Goal: Book appointment/travel/reservation

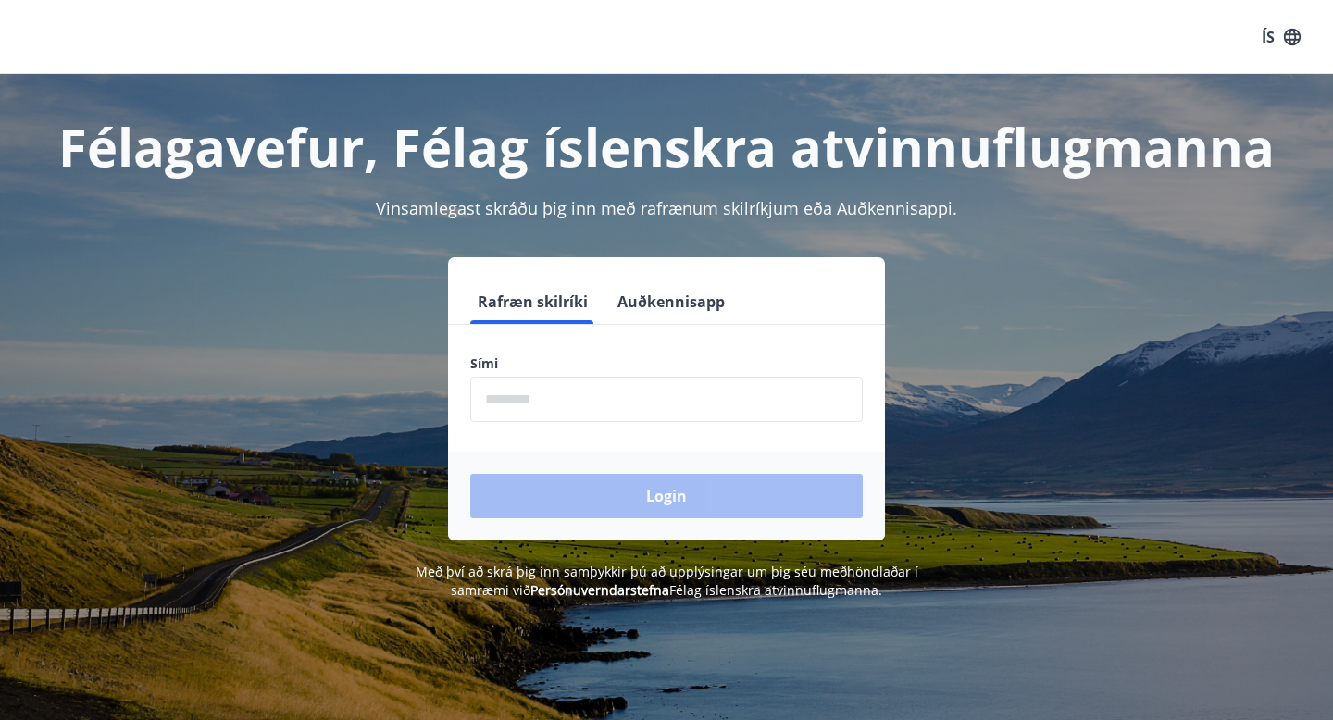
click at [559, 406] on input "phone" at bounding box center [666, 399] width 392 height 45
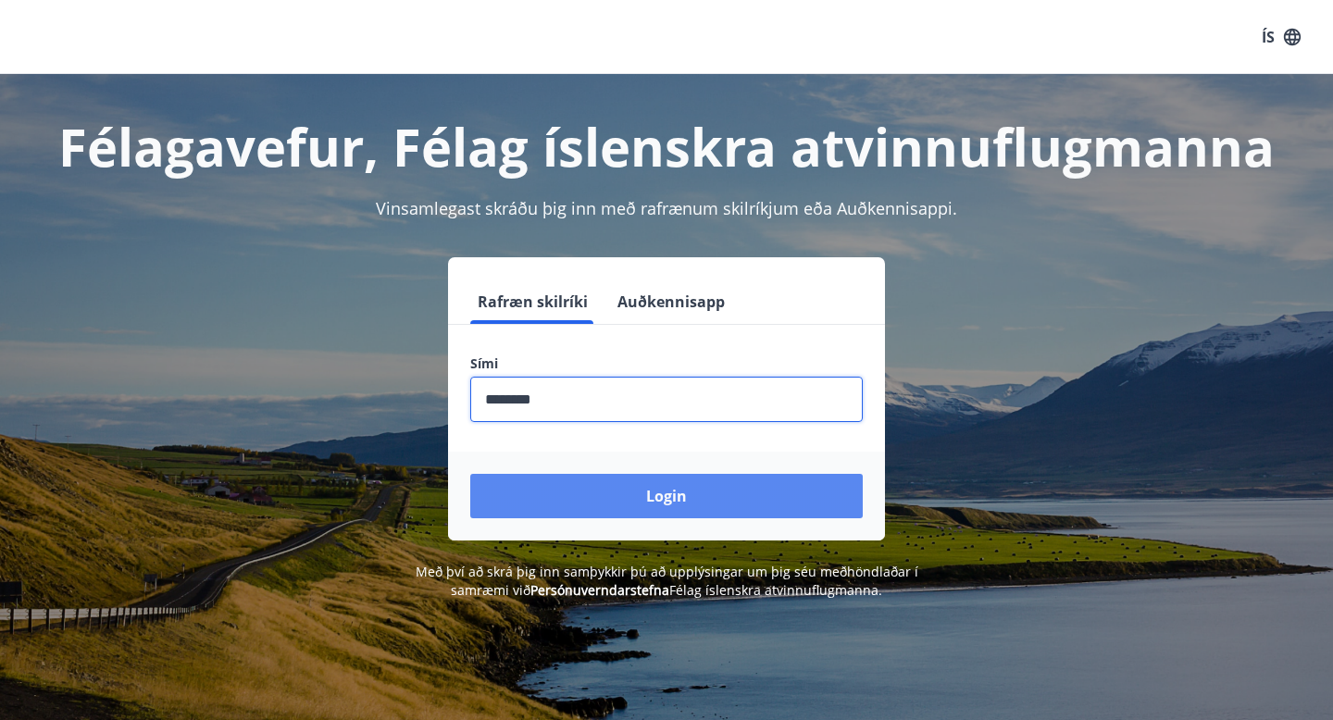
type input "********"
click at [674, 489] on button "Login" at bounding box center [666, 496] width 392 height 44
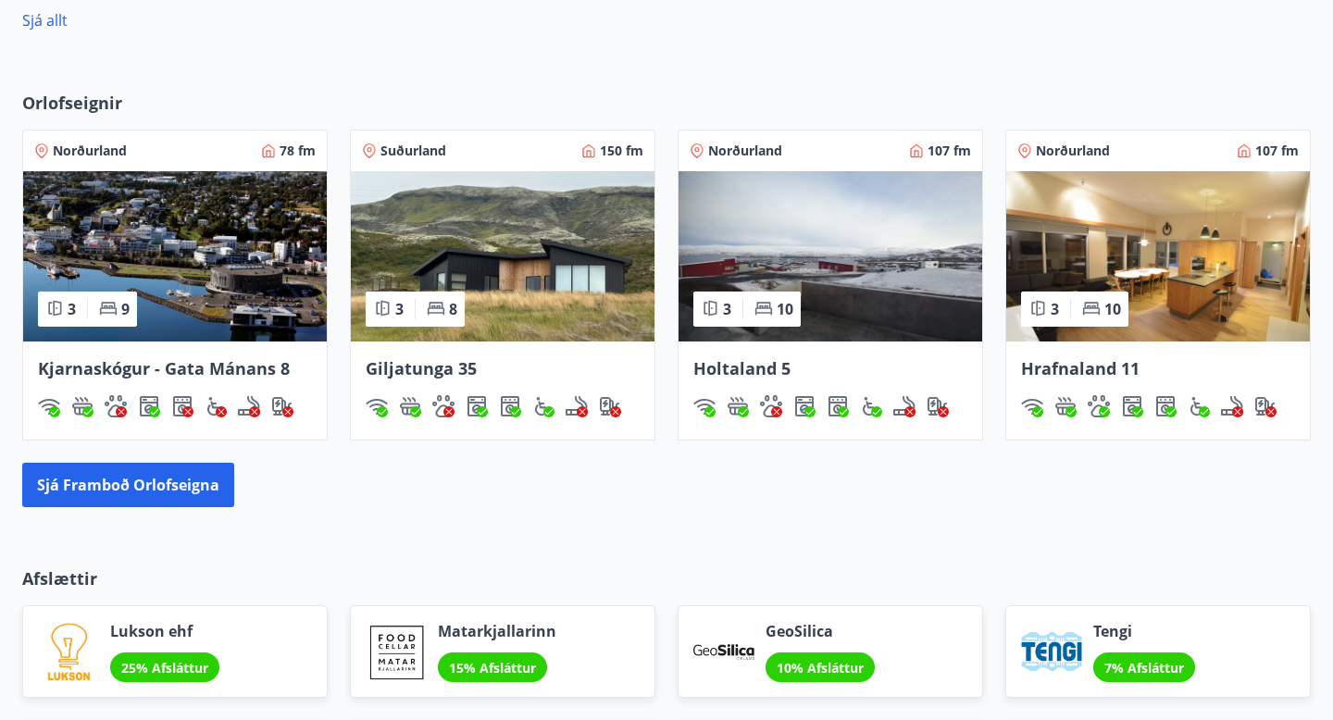
scroll to position [1129, 0]
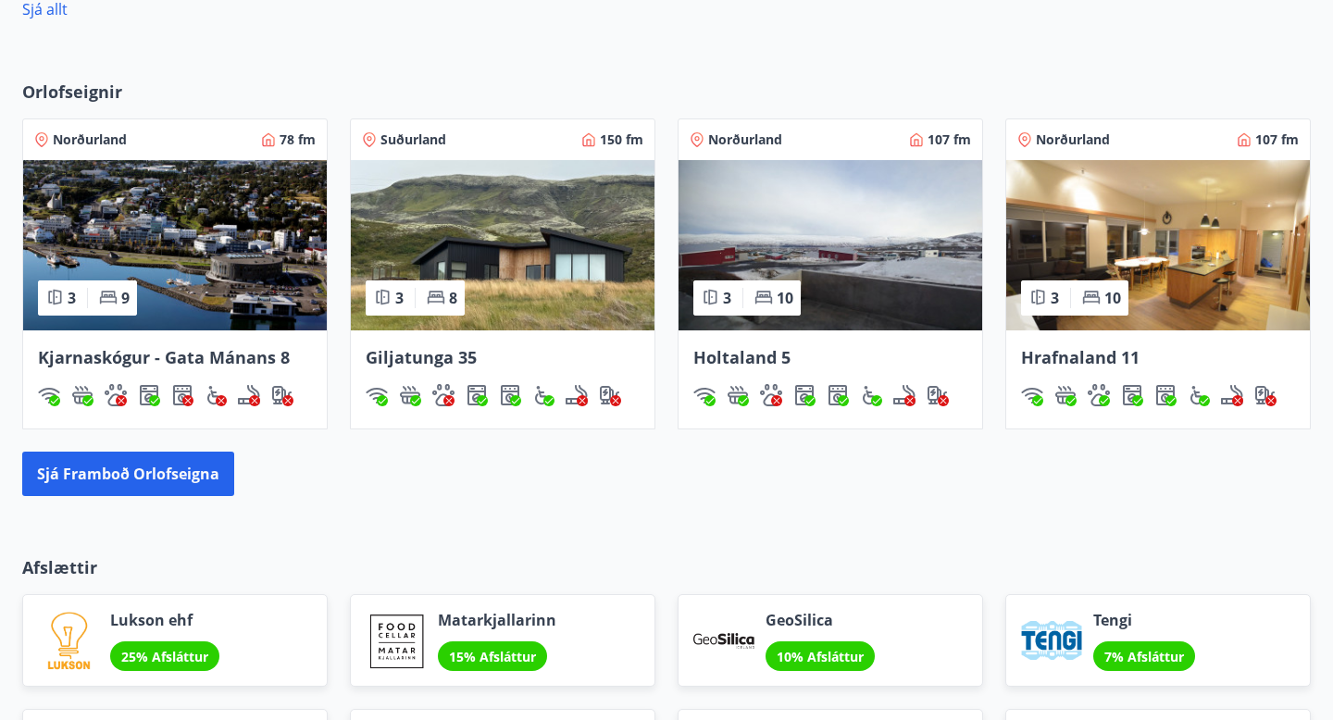
click at [433, 362] on span "Giljatunga 35" at bounding box center [421, 357] width 111 height 22
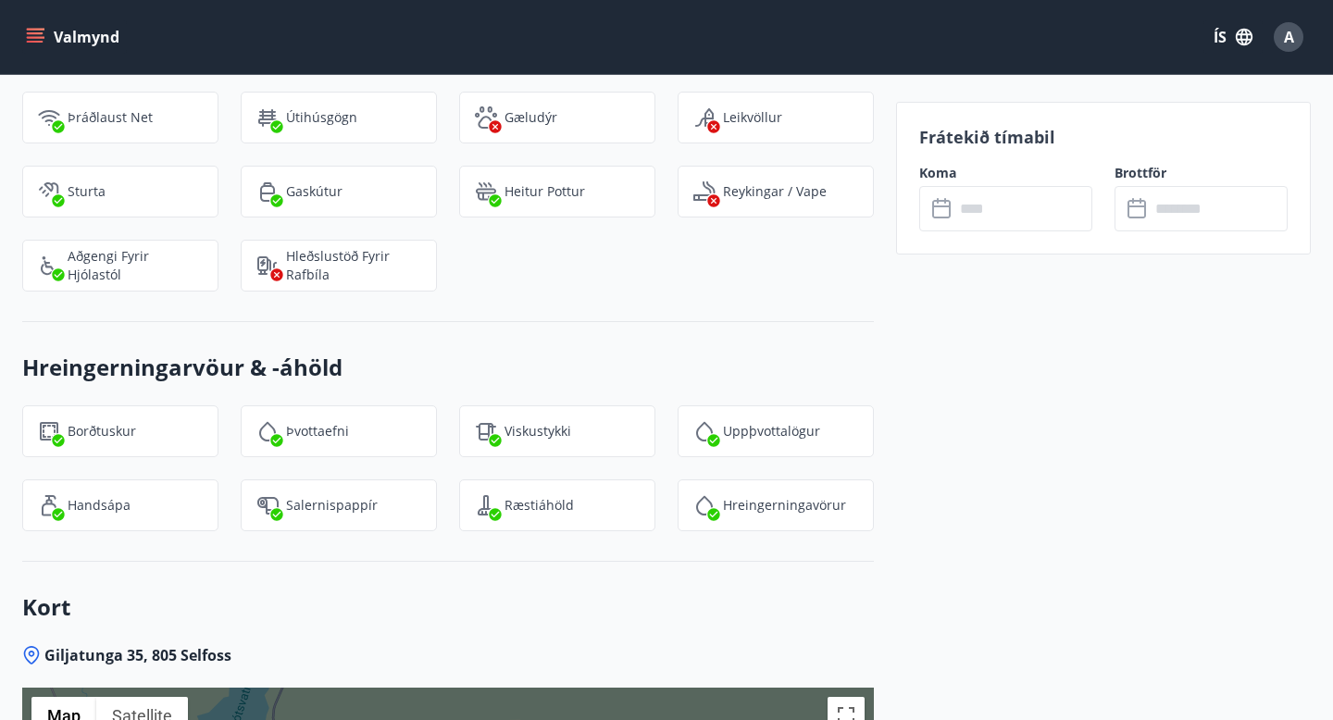
scroll to position [2427, 0]
click at [1010, 197] on input "text" at bounding box center [1023, 208] width 138 height 45
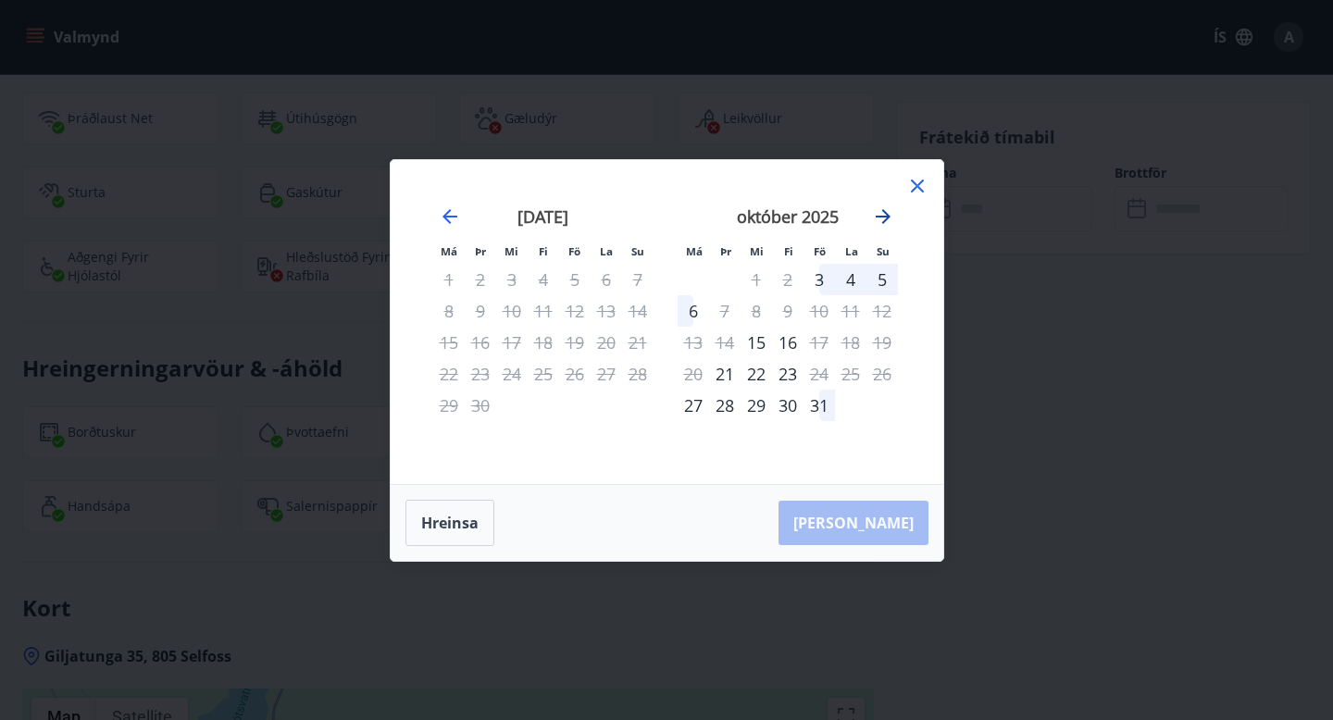
click at [885, 222] on icon "Move forward to switch to the next month." at bounding box center [883, 216] width 22 height 22
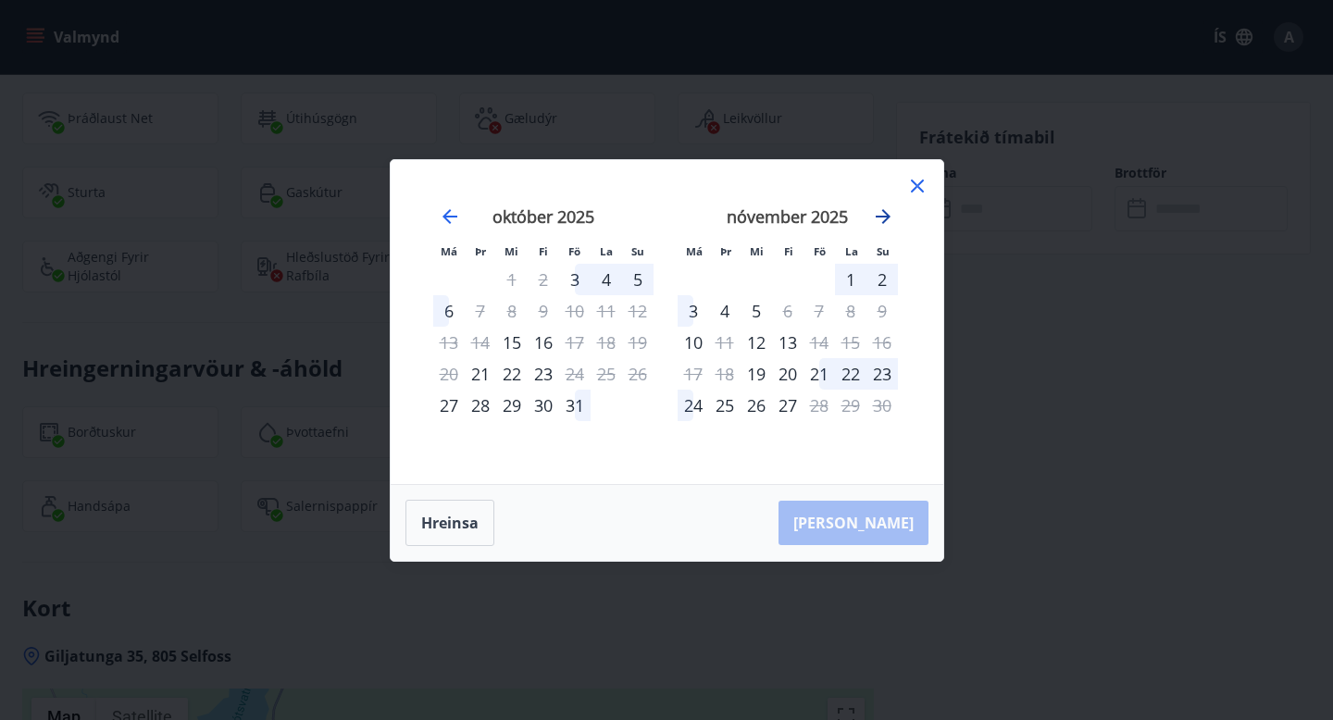
click at [884, 210] on icon "Move forward to switch to the next month." at bounding box center [883, 216] width 22 height 22
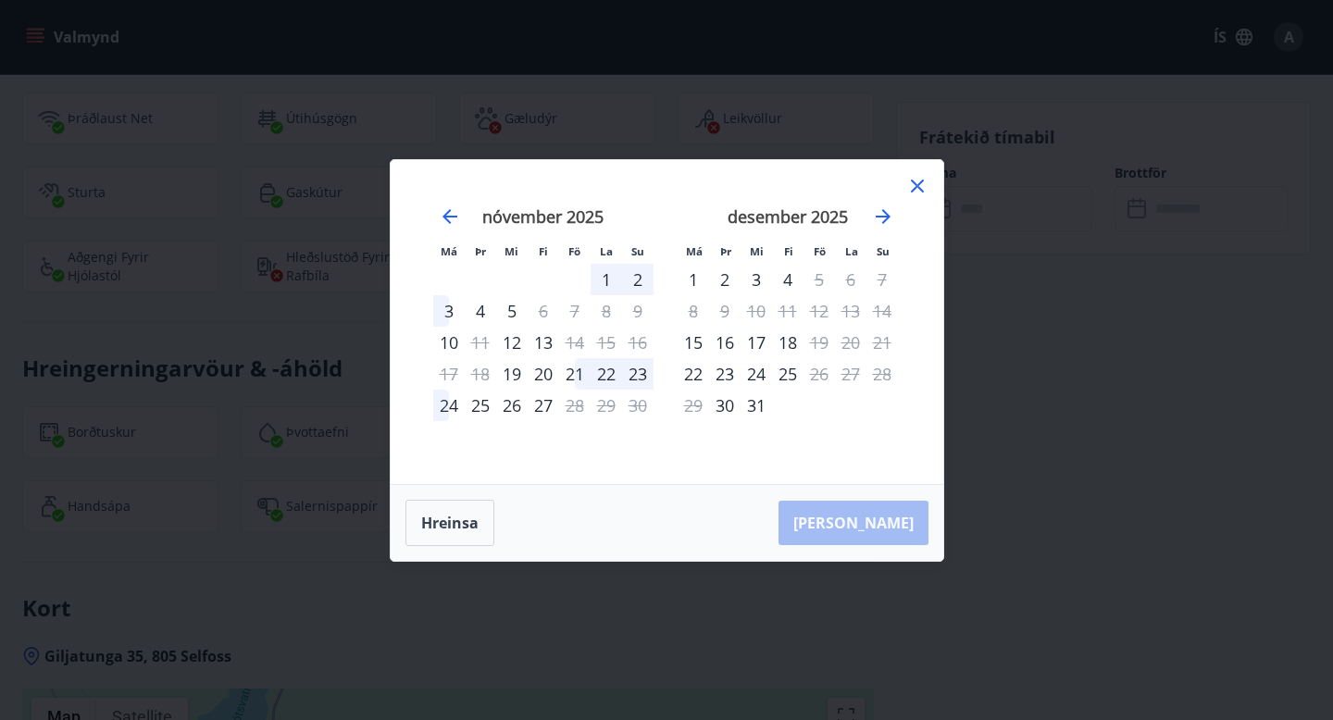
click at [915, 185] on icon at bounding box center [916, 185] width 3 height 3
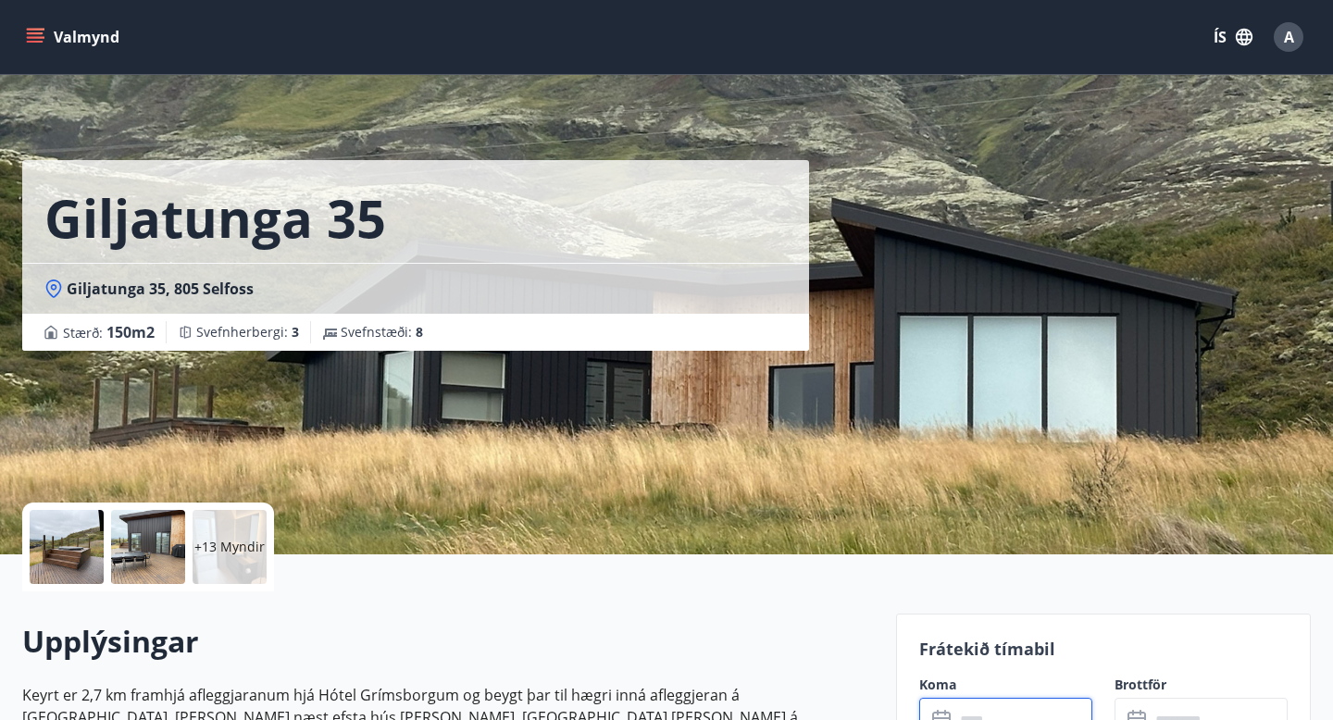
scroll to position [0, 0]
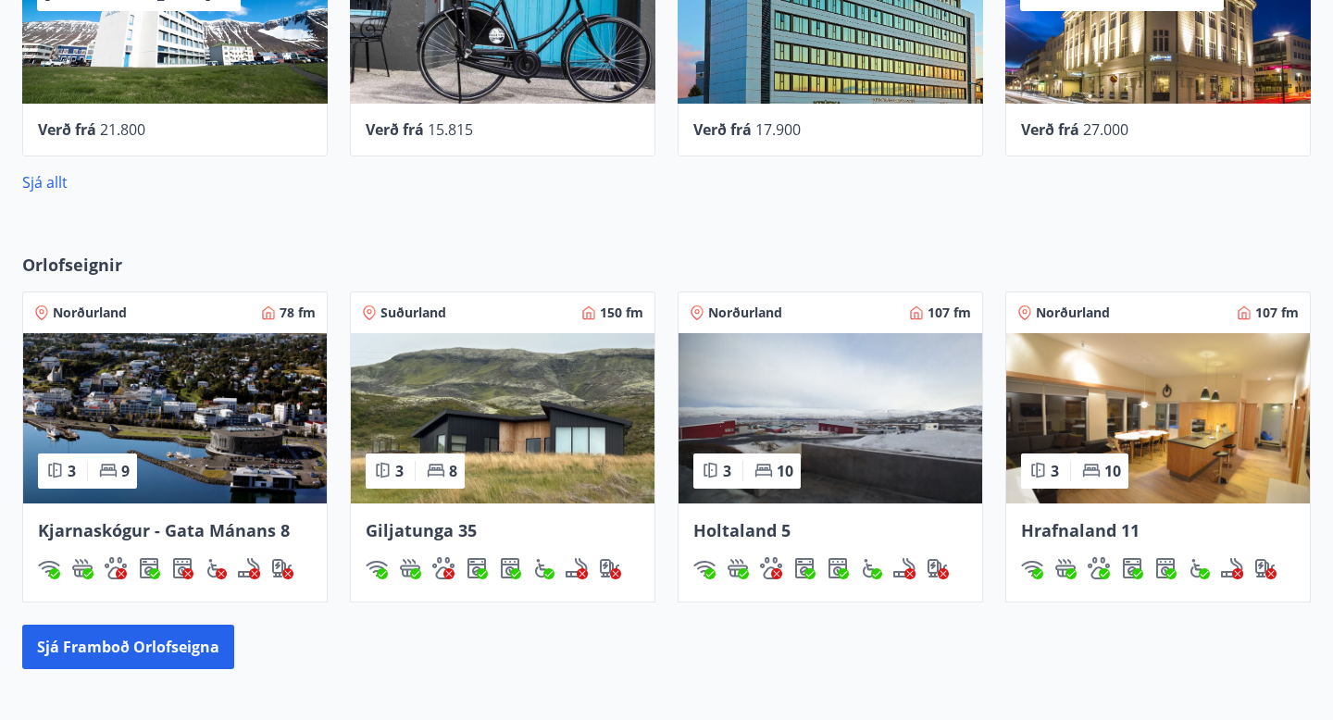
scroll to position [953, 0]
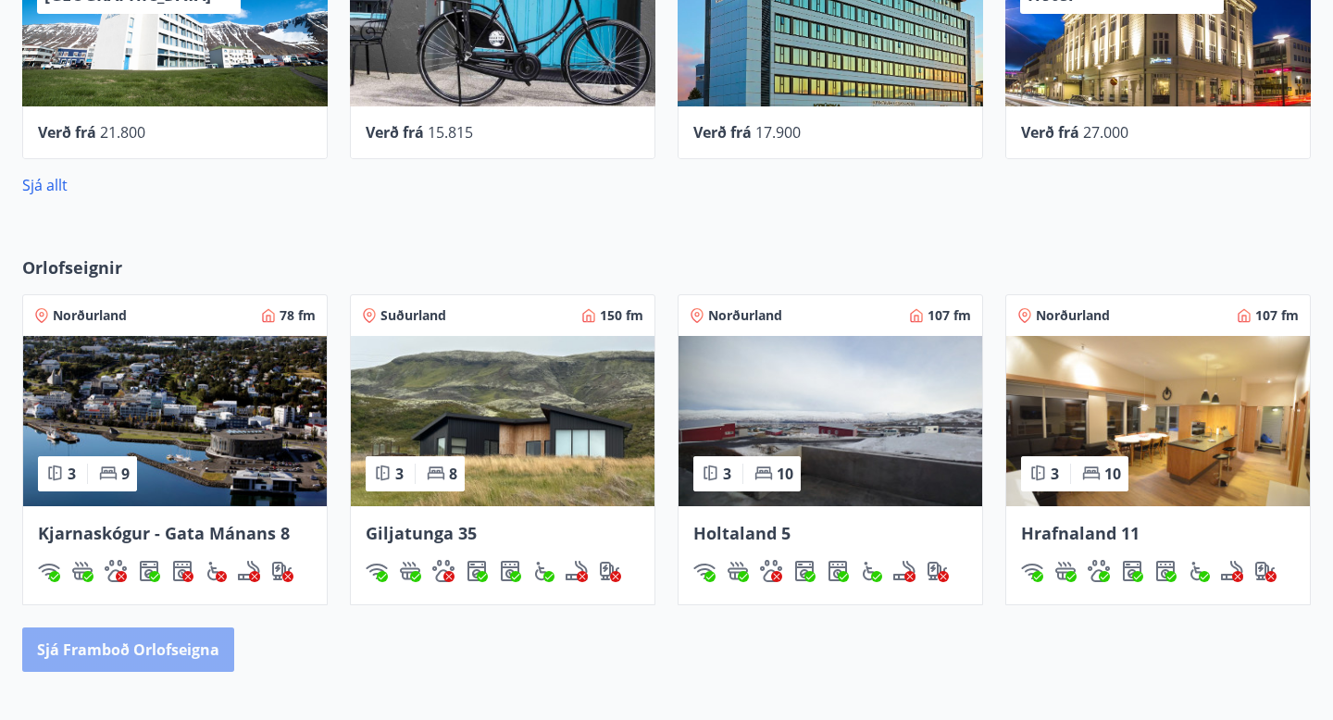
click at [170, 653] on button "Sjá framboð orlofseigna" at bounding box center [128, 649] width 212 height 44
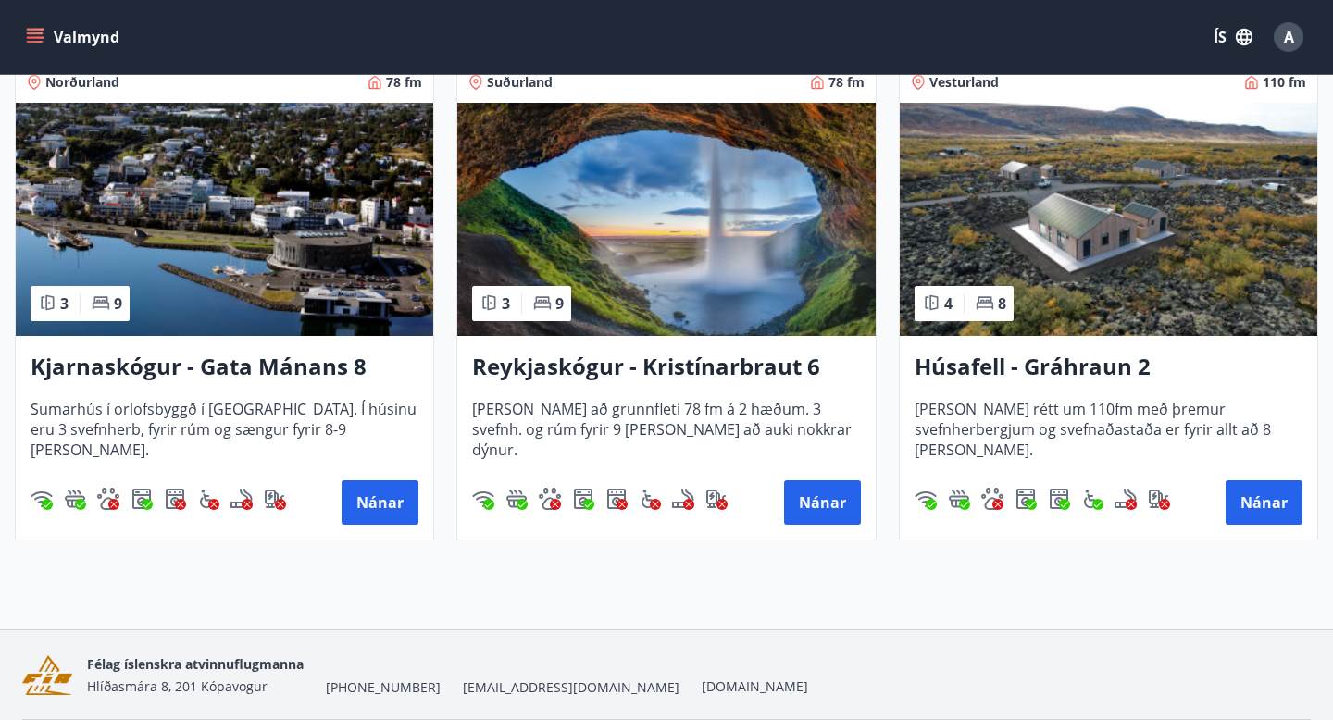
scroll to position [864, 0]
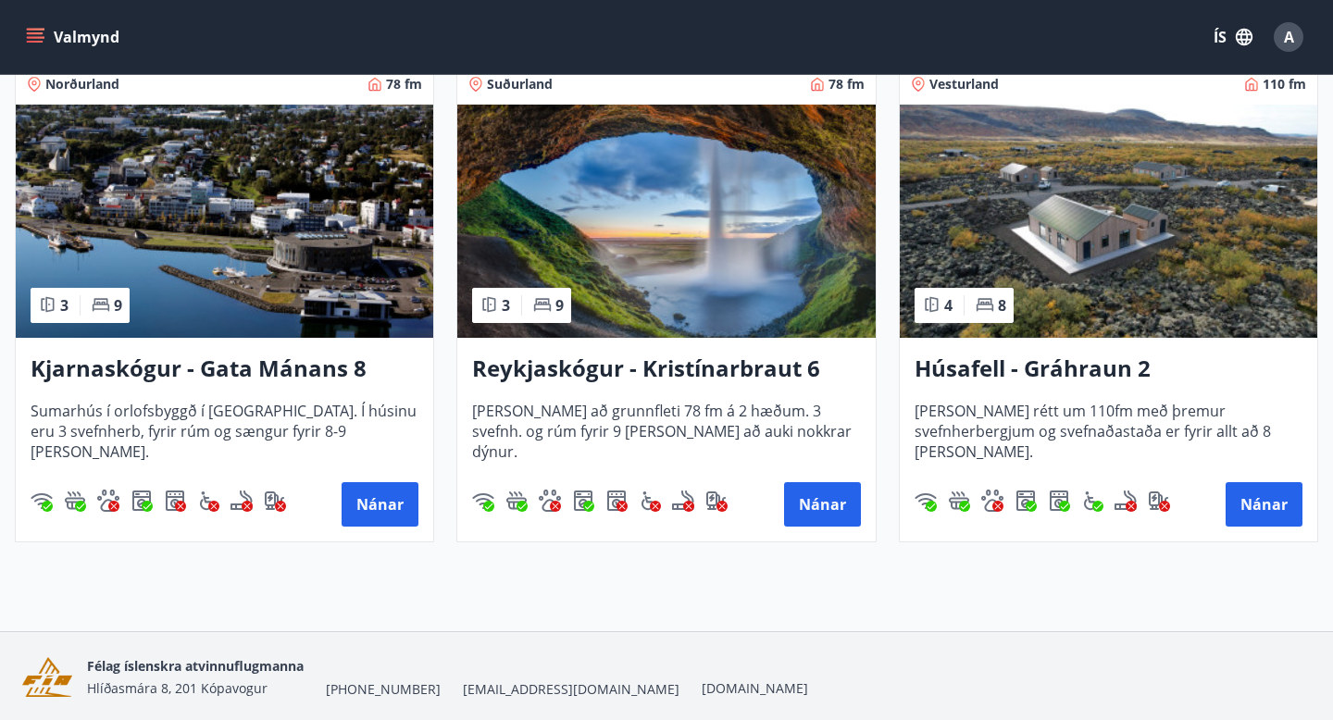
click at [984, 377] on h3 "Húsafell - Gráhraun 2" at bounding box center [1108, 369] width 388 height 33
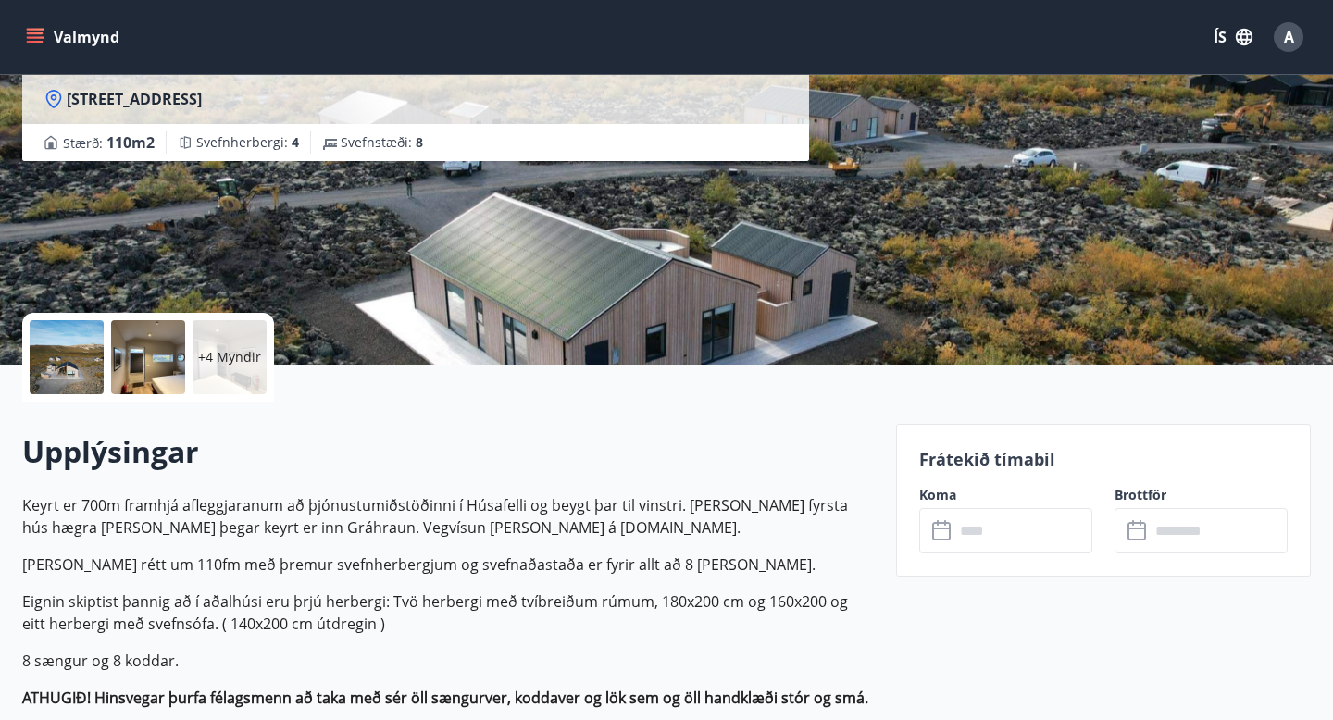
scroll to position [215, 0]
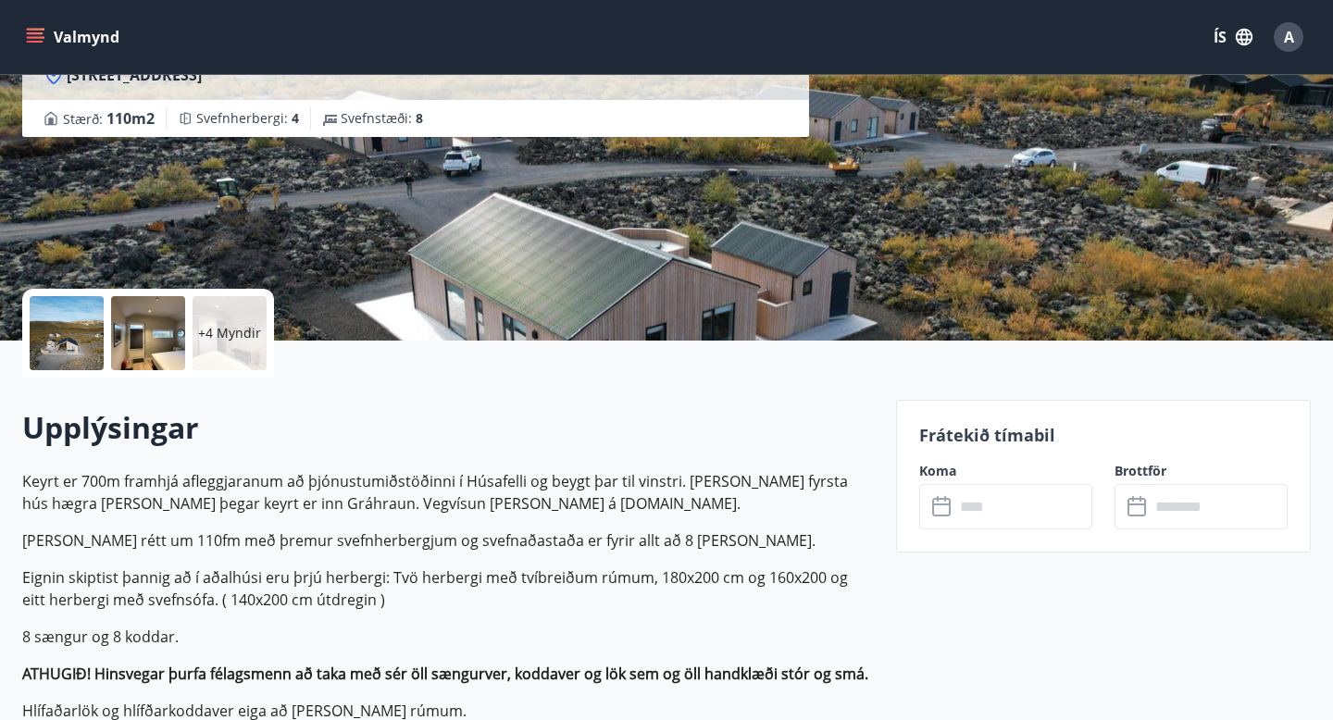
click at [1006, 518] on input "text" at bounding box center [1023, 506] width 138 height 45
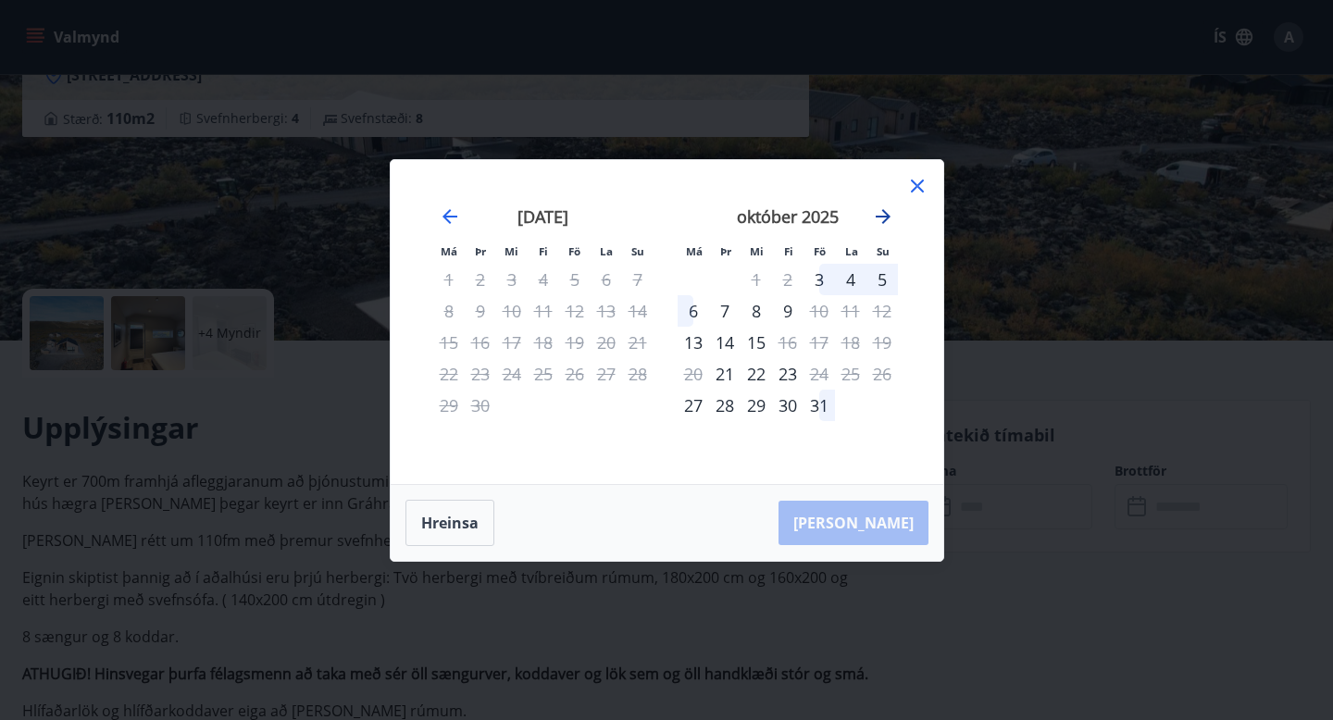
click at [882, 216] on icon "Move forward to switch to the next month." at bounding box center [883, 216] width 15 height 15
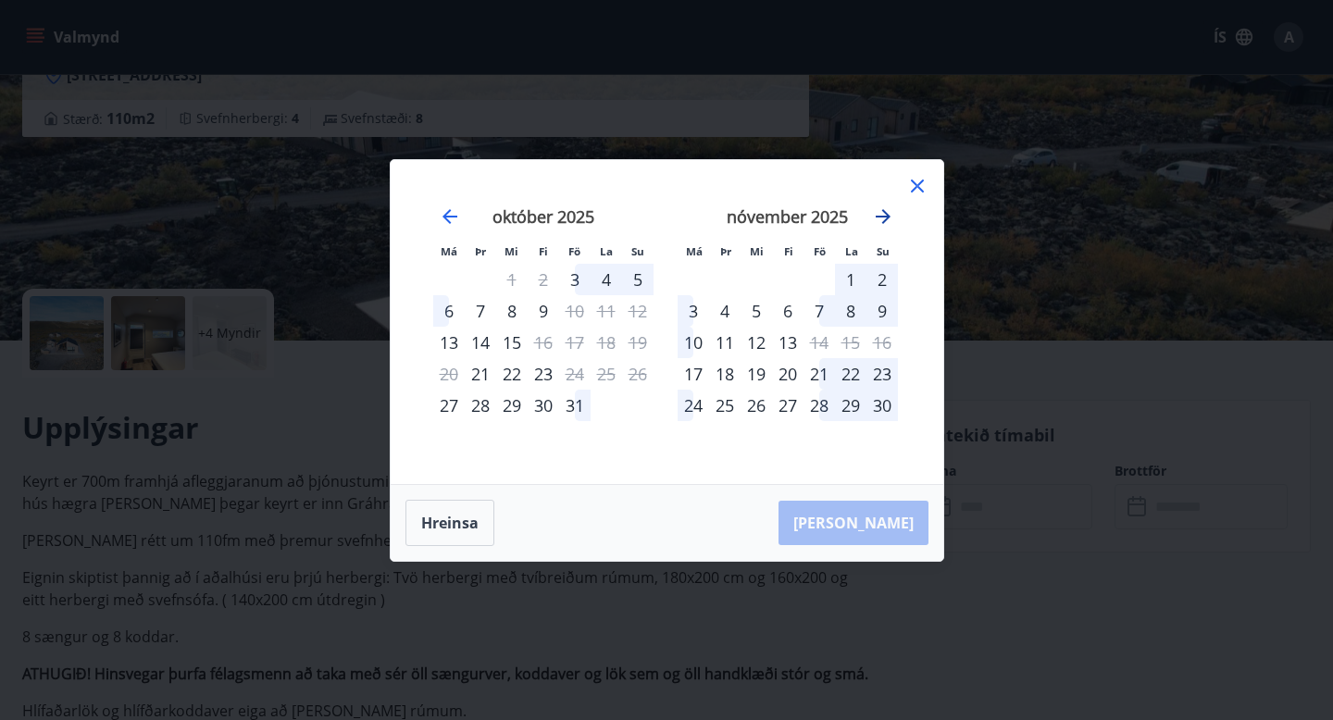
click at [882, 216] on icon "Move forward to switch to the next month." at bounding box center [883, 216] width 15 height 15
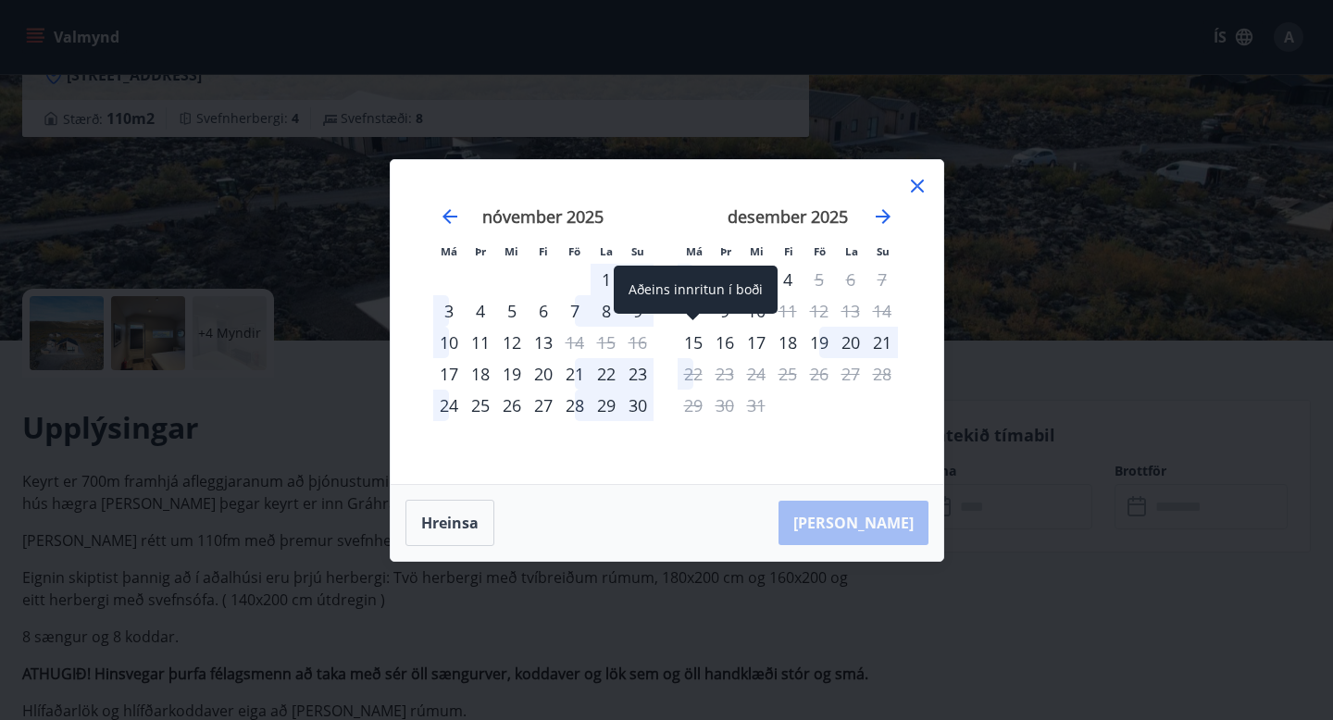
click at [696, 342] on div "15" at bounding box center [692, 342] width 31 height 31
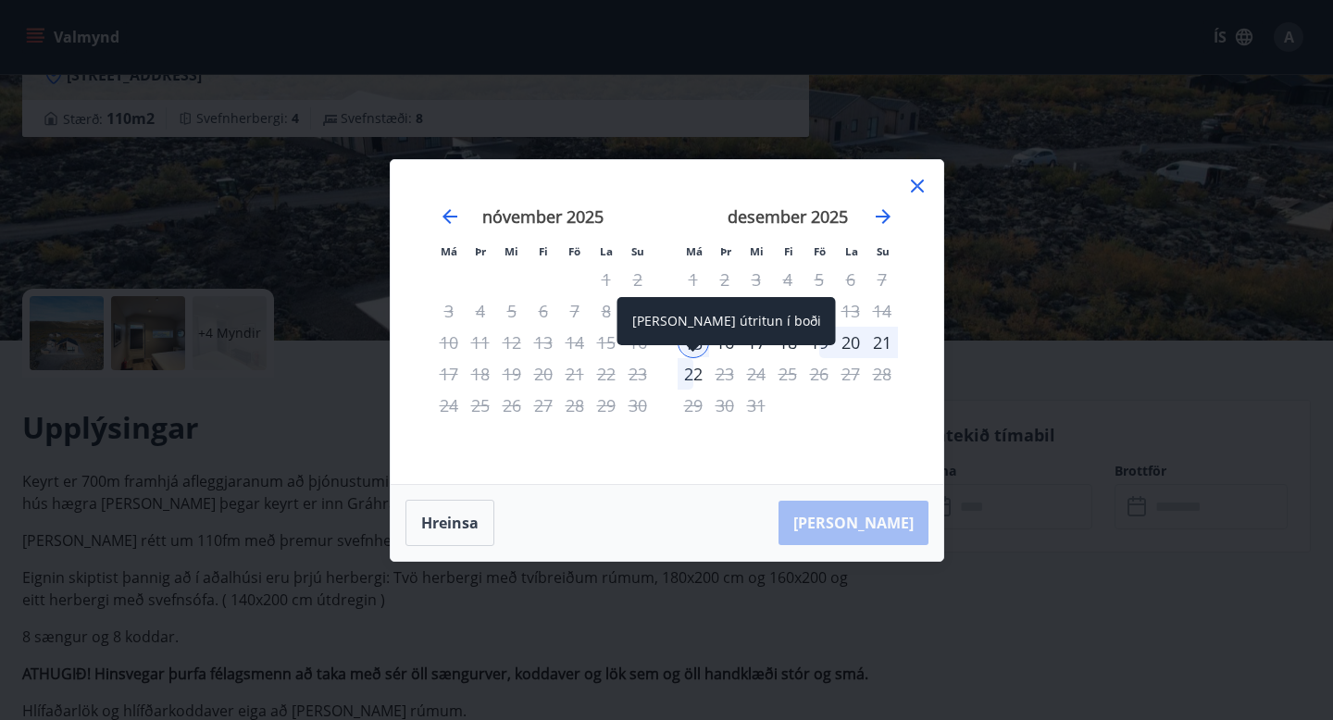
click at [691, 380] on div "22" at bounding box center [692, 373] width 31 height 31
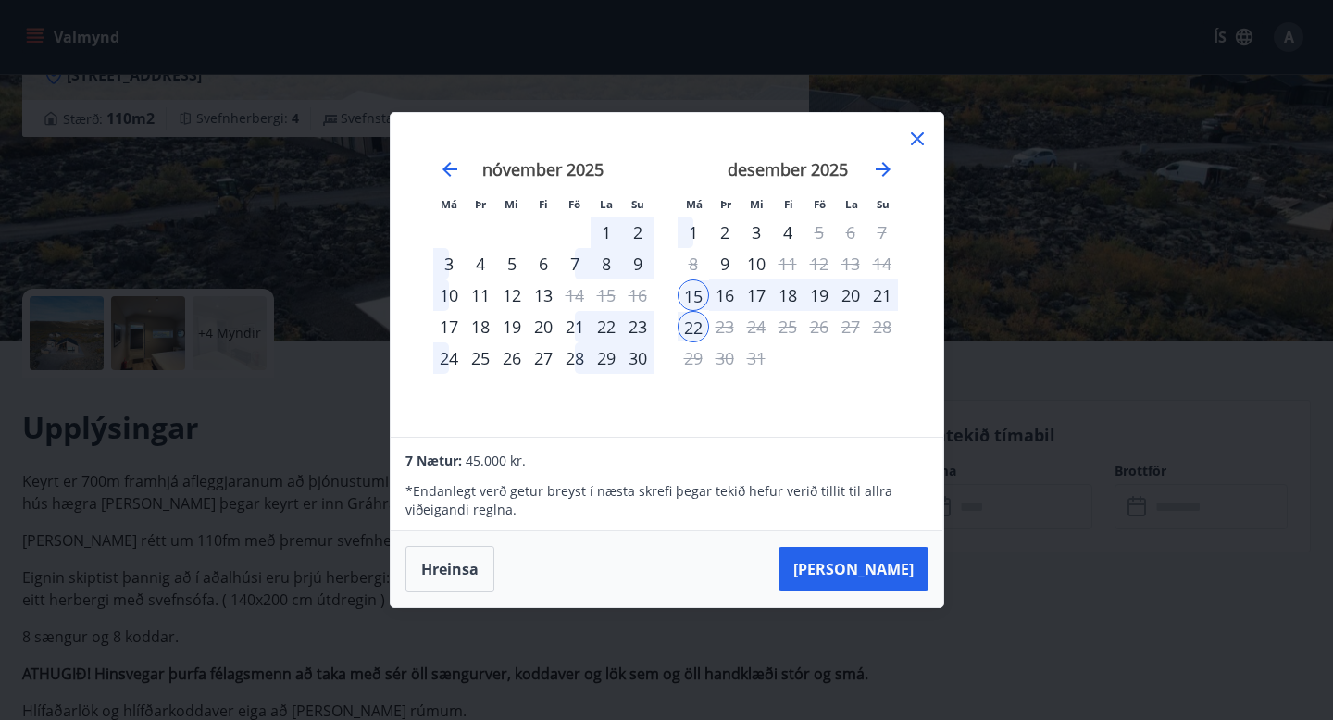
click at [921, 137] on icon at bounding box center [917, 139] width 22 height 22
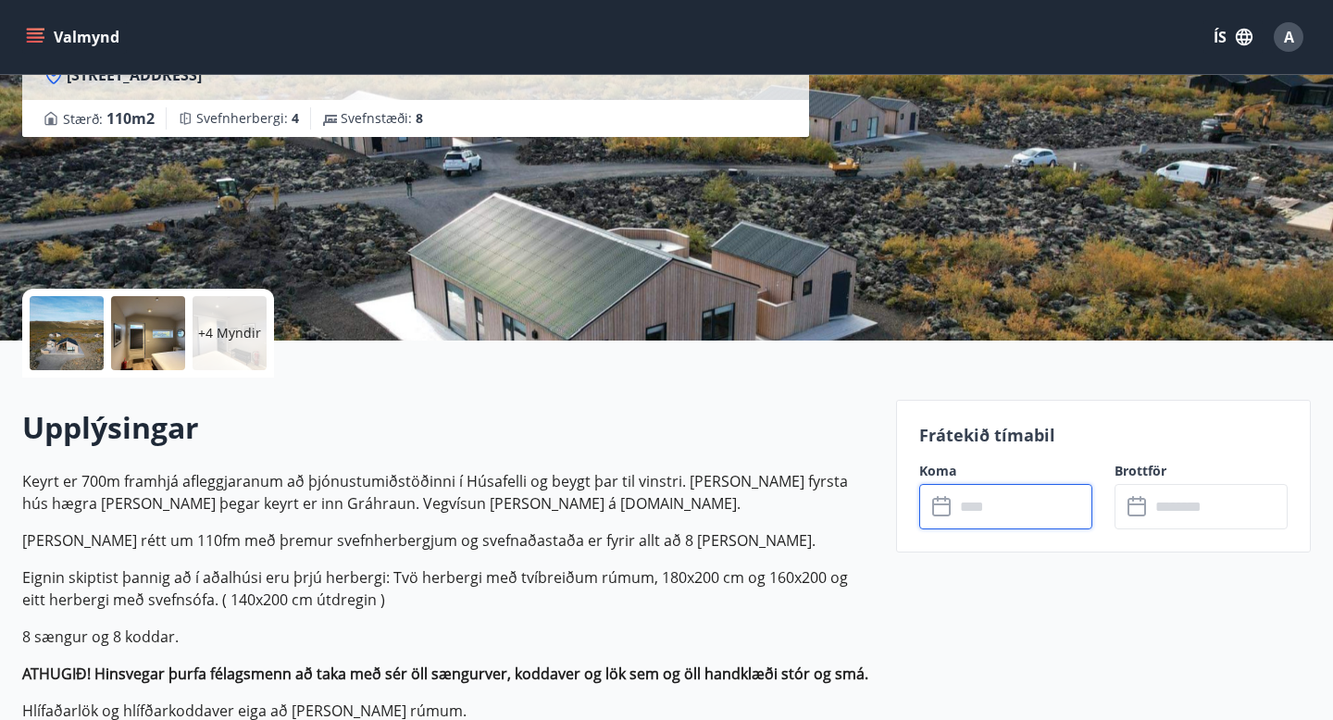
click at [1023, 511] on input "text" at bounding box center [1023, 506] width 138 height 45
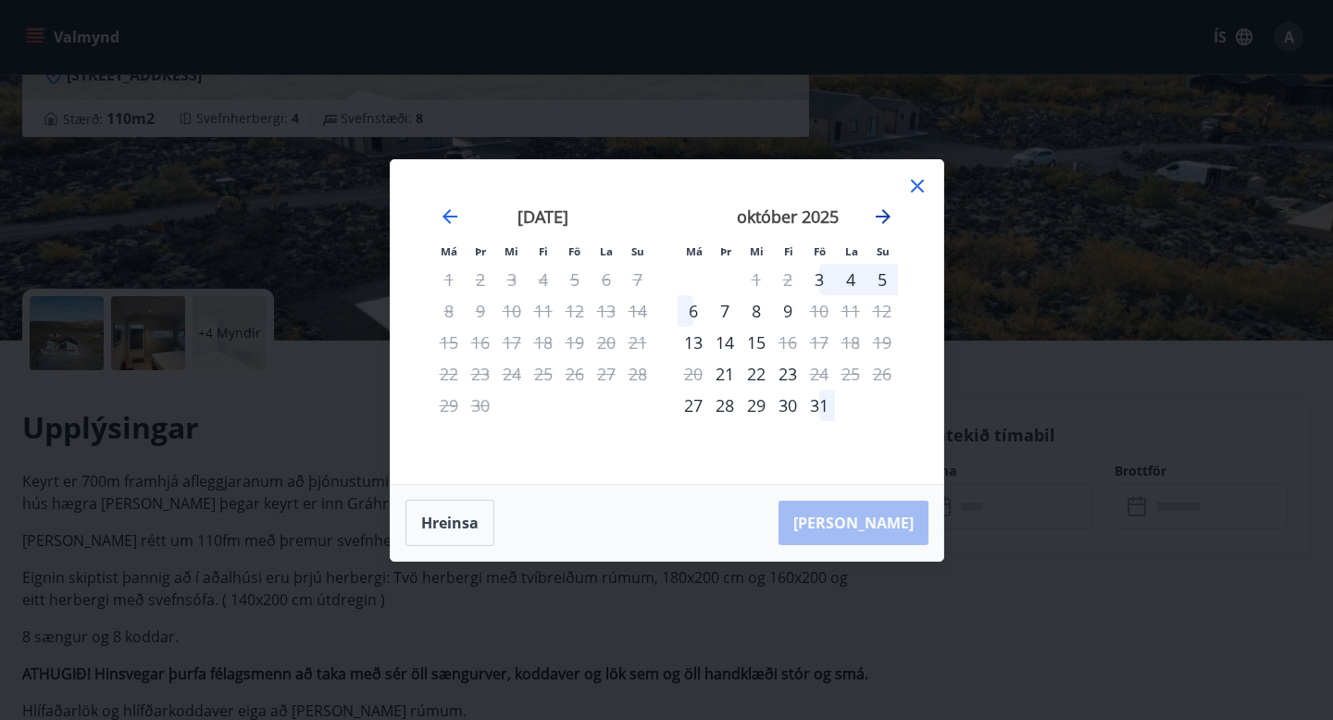
click at [887, 213] on icon "Move forward to switch to the next month." at bounding box center [883, 216] width 15 height 15
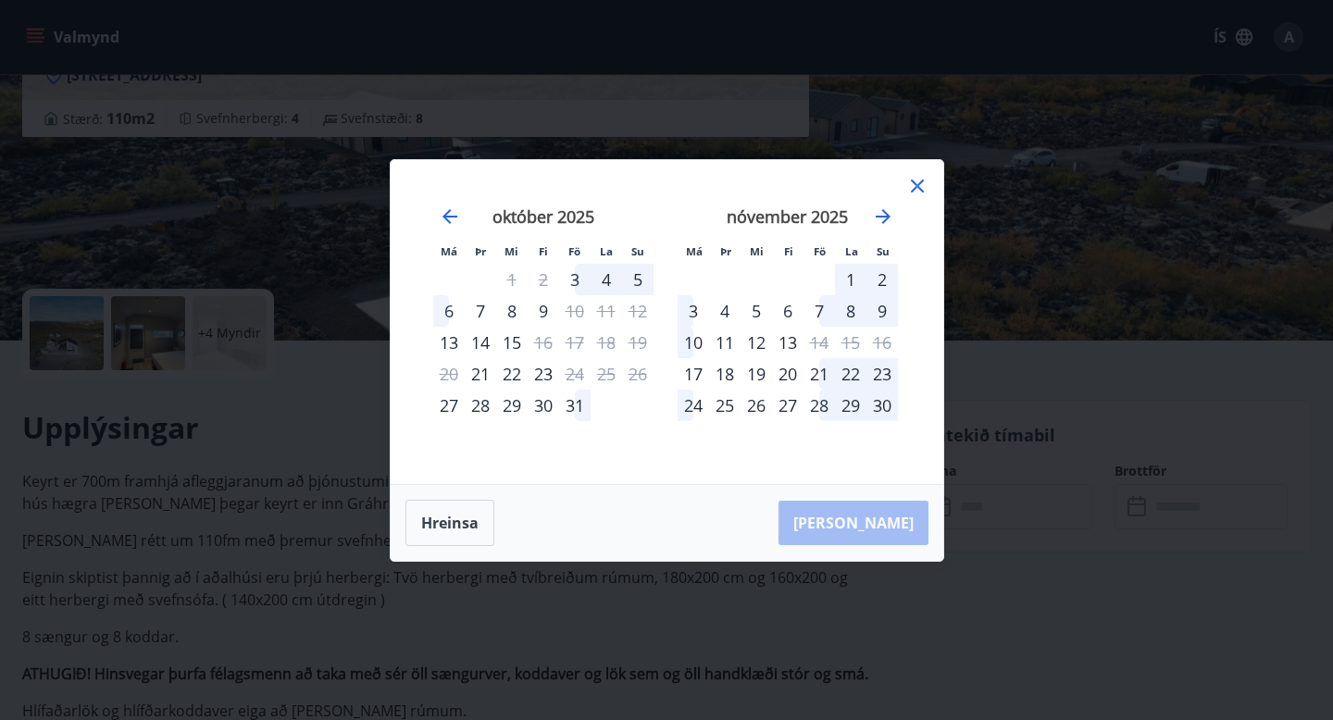
click at [892, 313] on div "9" at bounding box center [881, 310] width 31 height 31
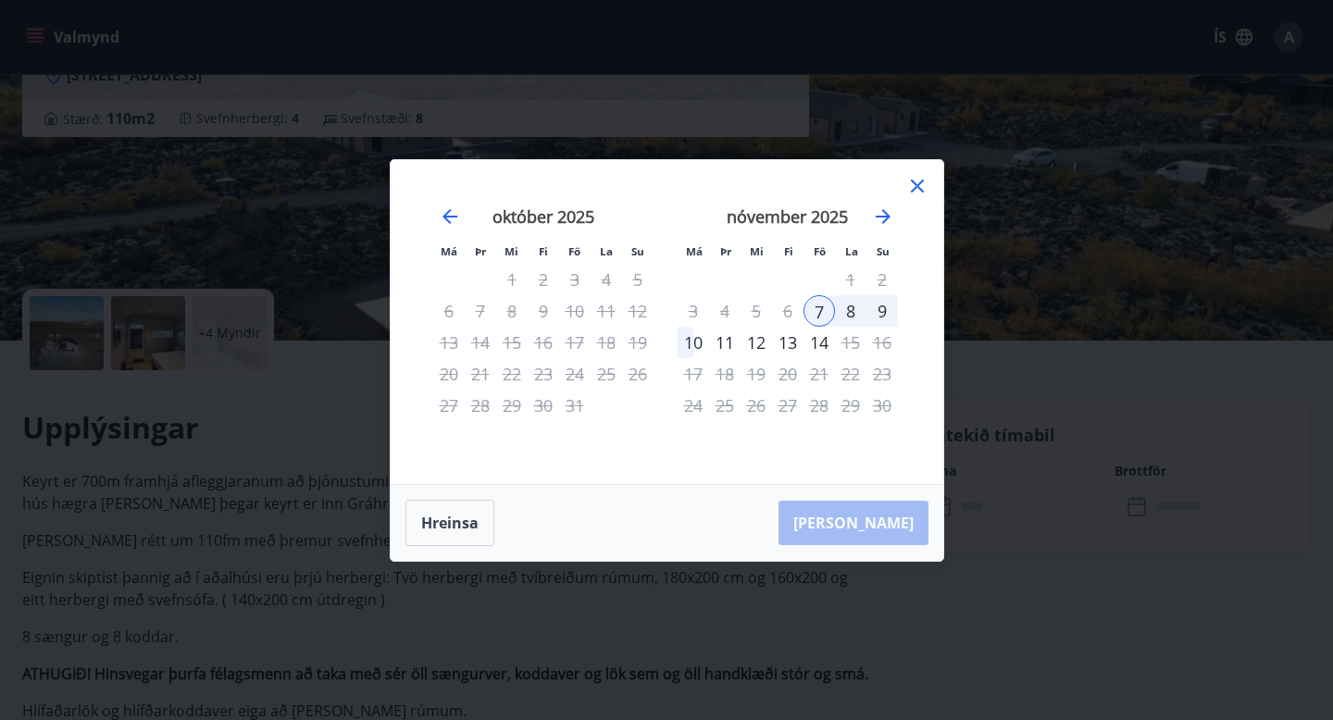
click at [691, 342] on div "10" at bounding box center [692, 342] width 31 height 31
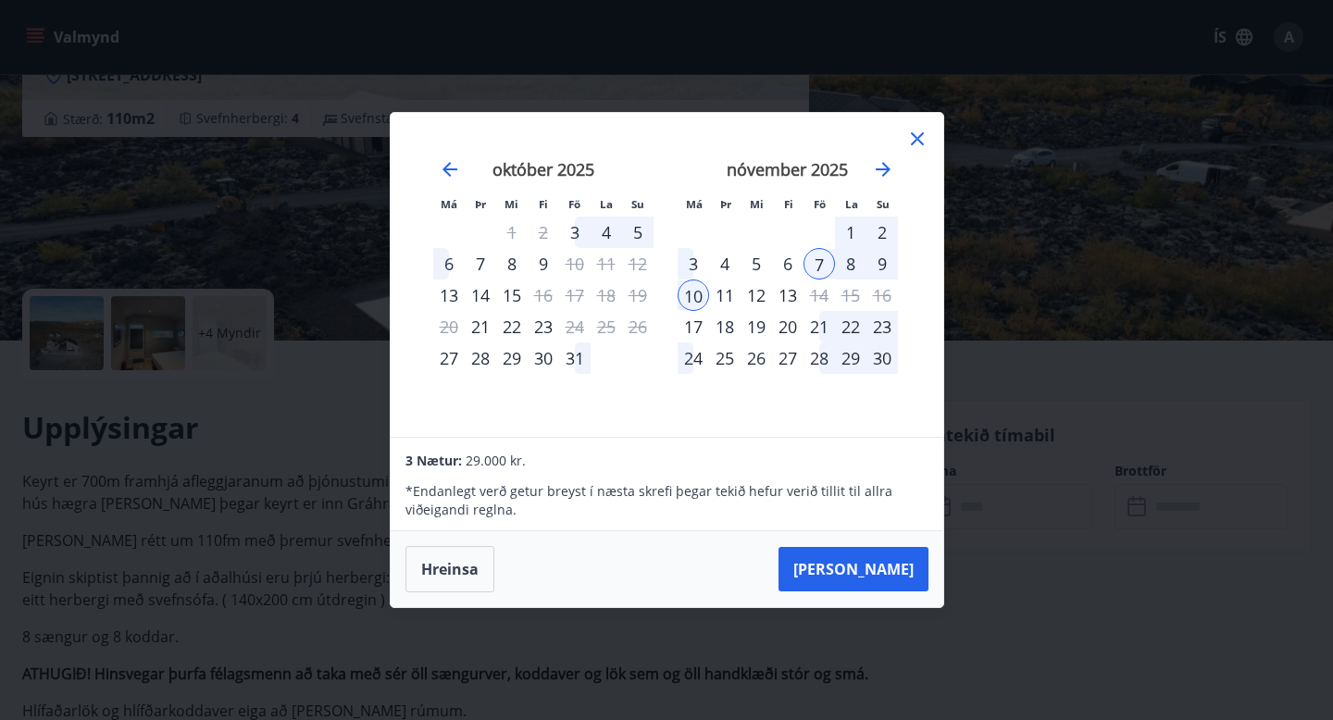
click at [761, 296] on div "12" at bounding box center [755, 295] width 31 height 31
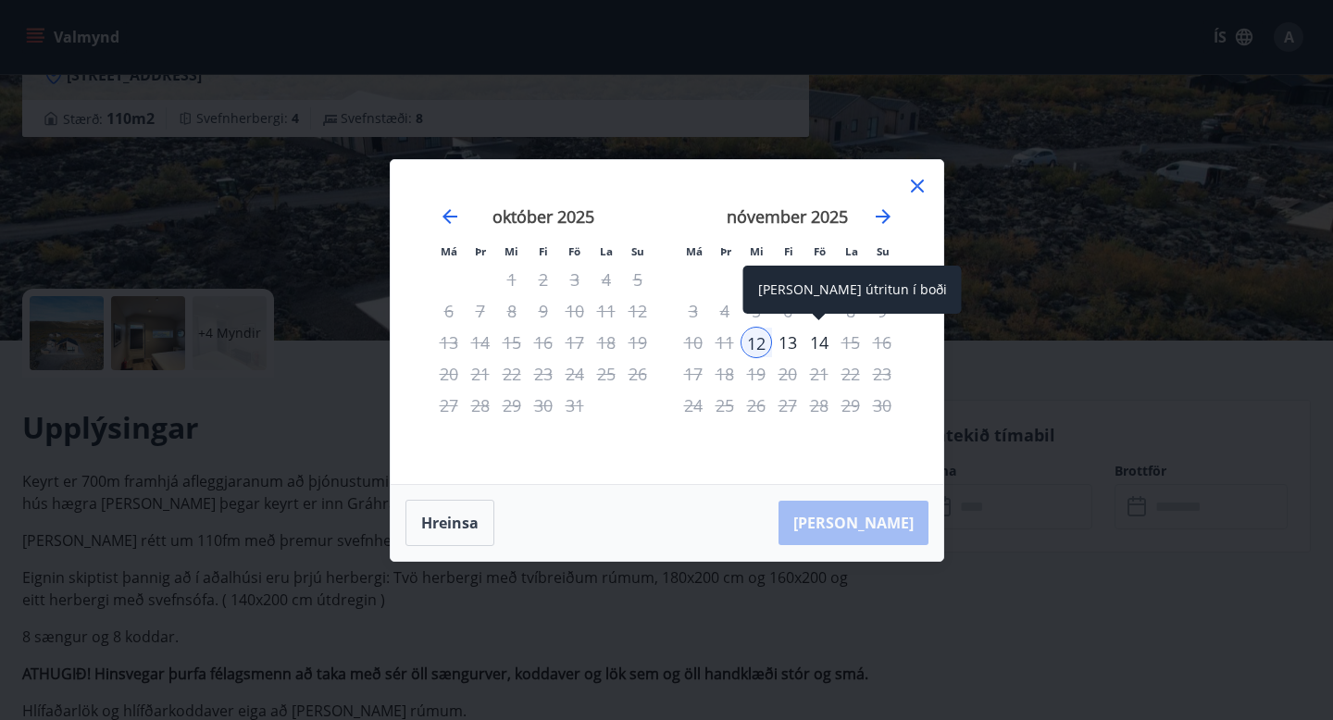
click at [826, 341] on div "14" at bounding box center [818, 342] width 31 height 31
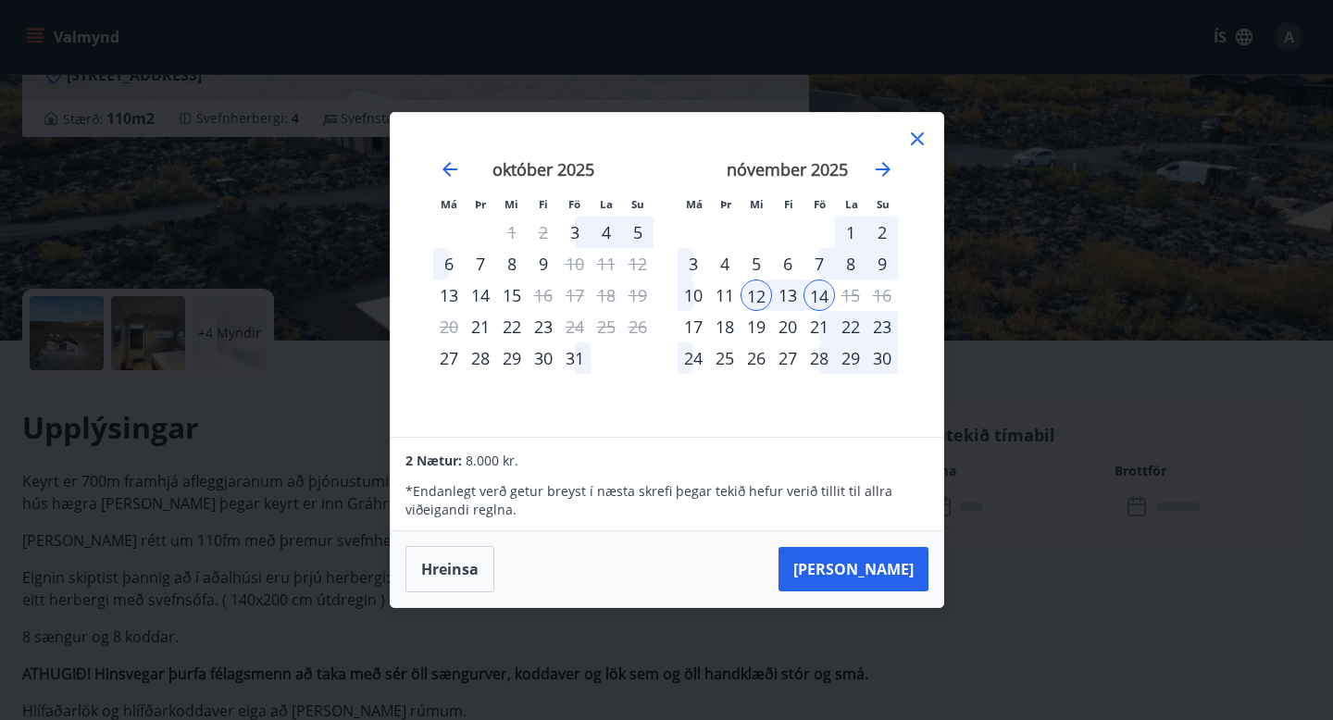
click at [728, 298] on div "11" at bounding box center [724, 295] width 31 height 31
click at [693, 299] on div "10" at bounding box center [692, 295] width 31 height 31
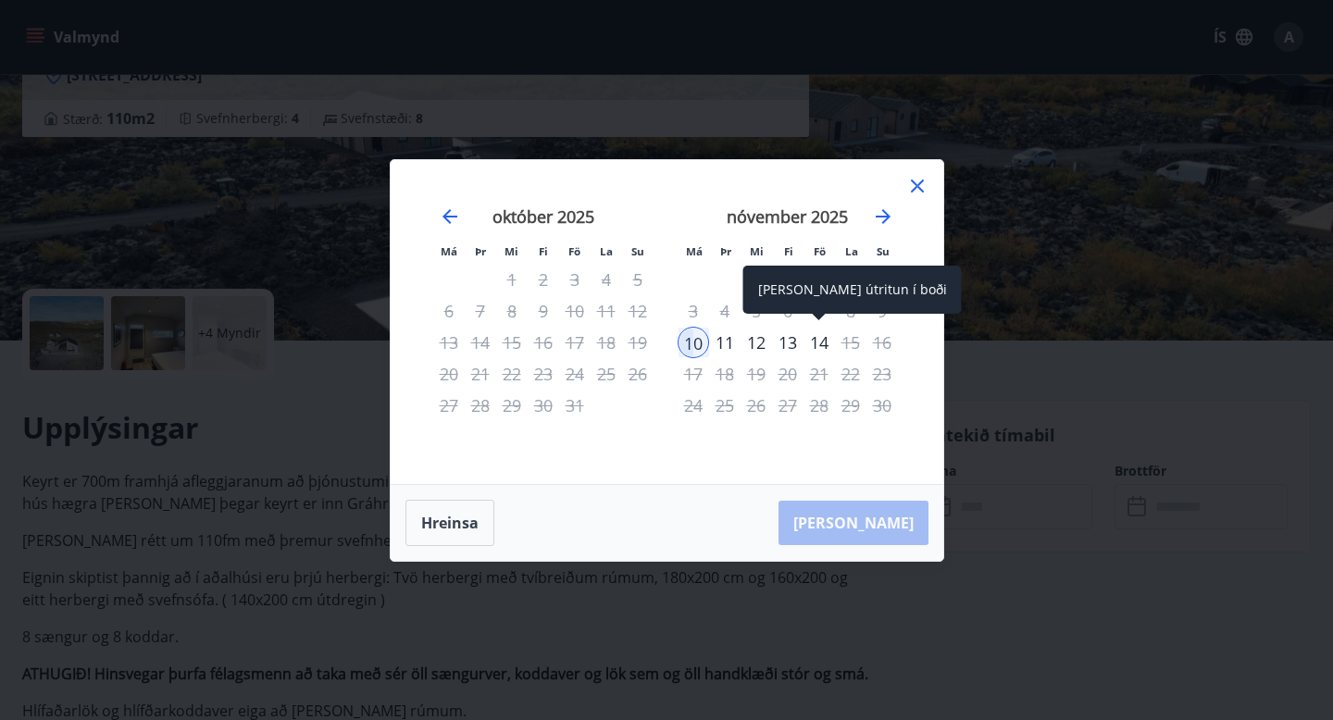
click at [826, 338] on div "14" at bounding box center [818, 342] width 31 height 31
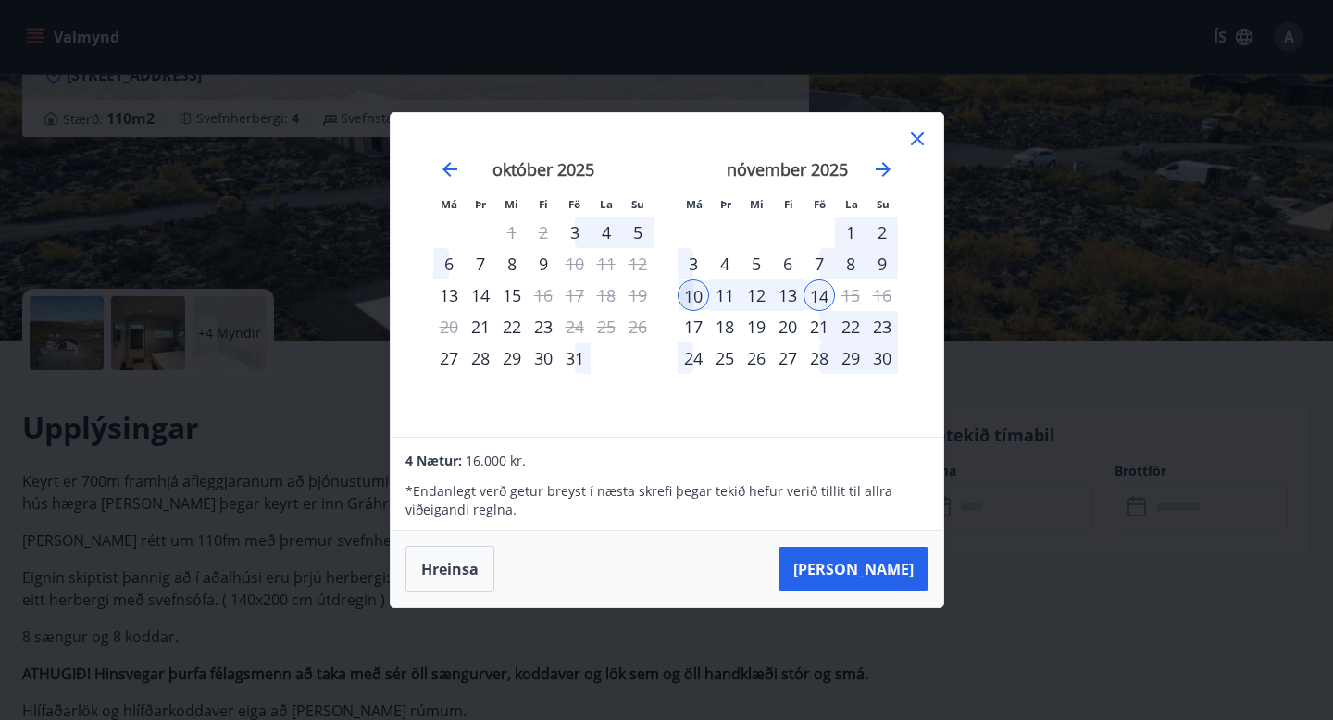
drag, startPoint x: 826, startPoint y: 338, endPoint x: 881, endPoint y: 311, distance: 61.7
click at [871, 317] on tr "17 18 19 20 21 22 23" at bounding box center [787, 326] width 220 height 31
click at [915, 144] on icon at bounding box center [917, 139] width 22 height 22
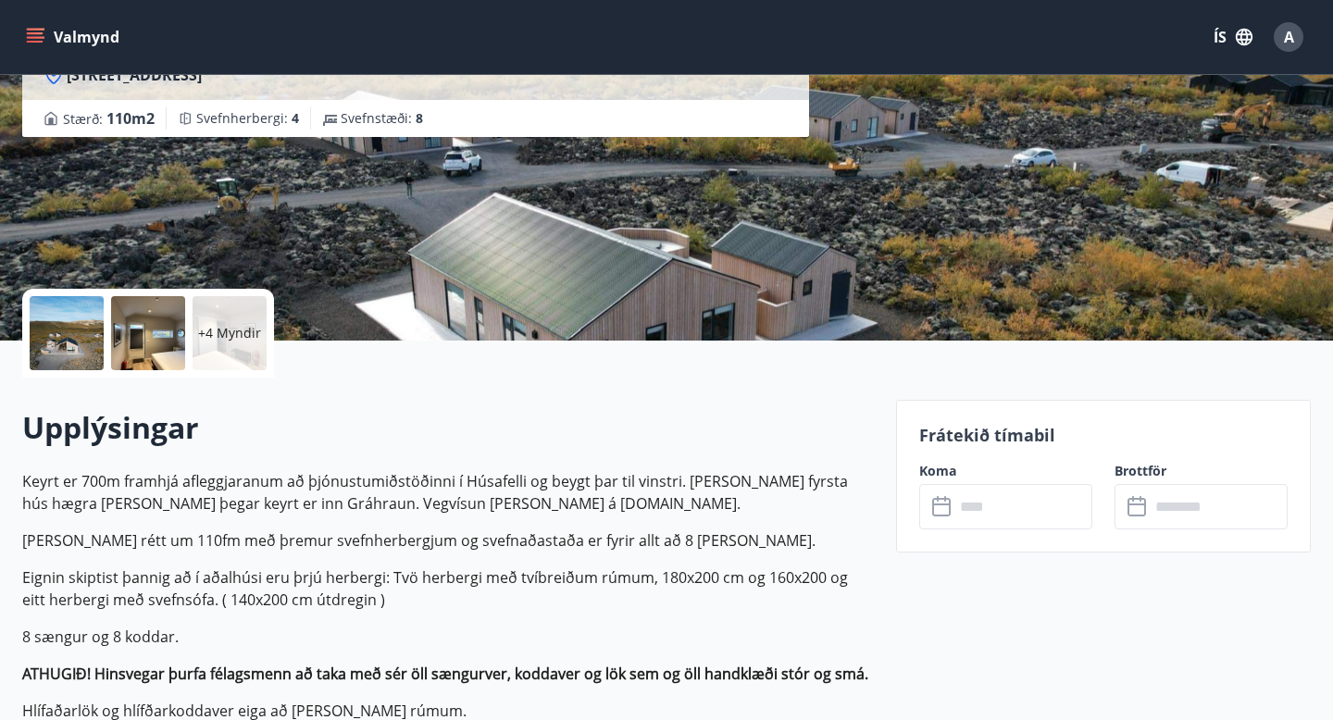
click at [0, 99] on div "Húsafell - Gráhraun 2 Gráhraun 2, [GEOGRAPHIC_DATA] : 110 m2 Svefnherbergi : 4 …" at bounding box center [666, 62] width 1333 height 555
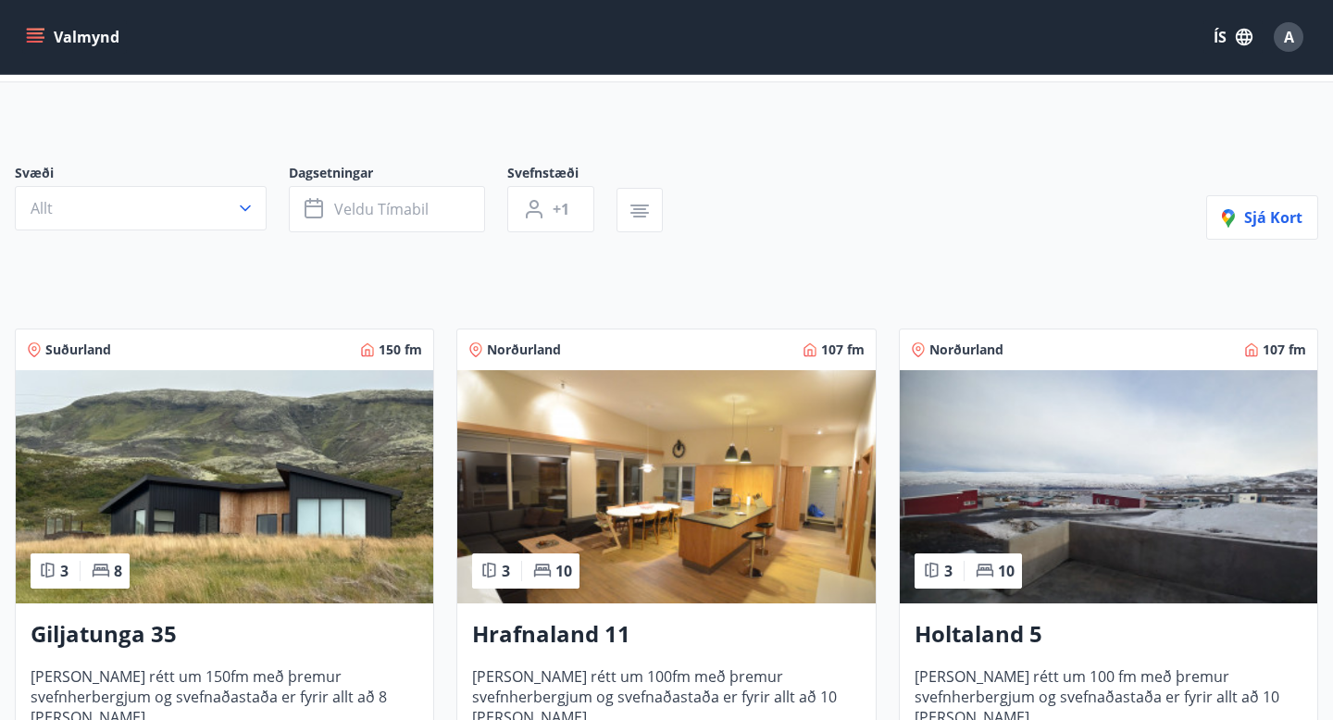
scroll to position [102, 0]
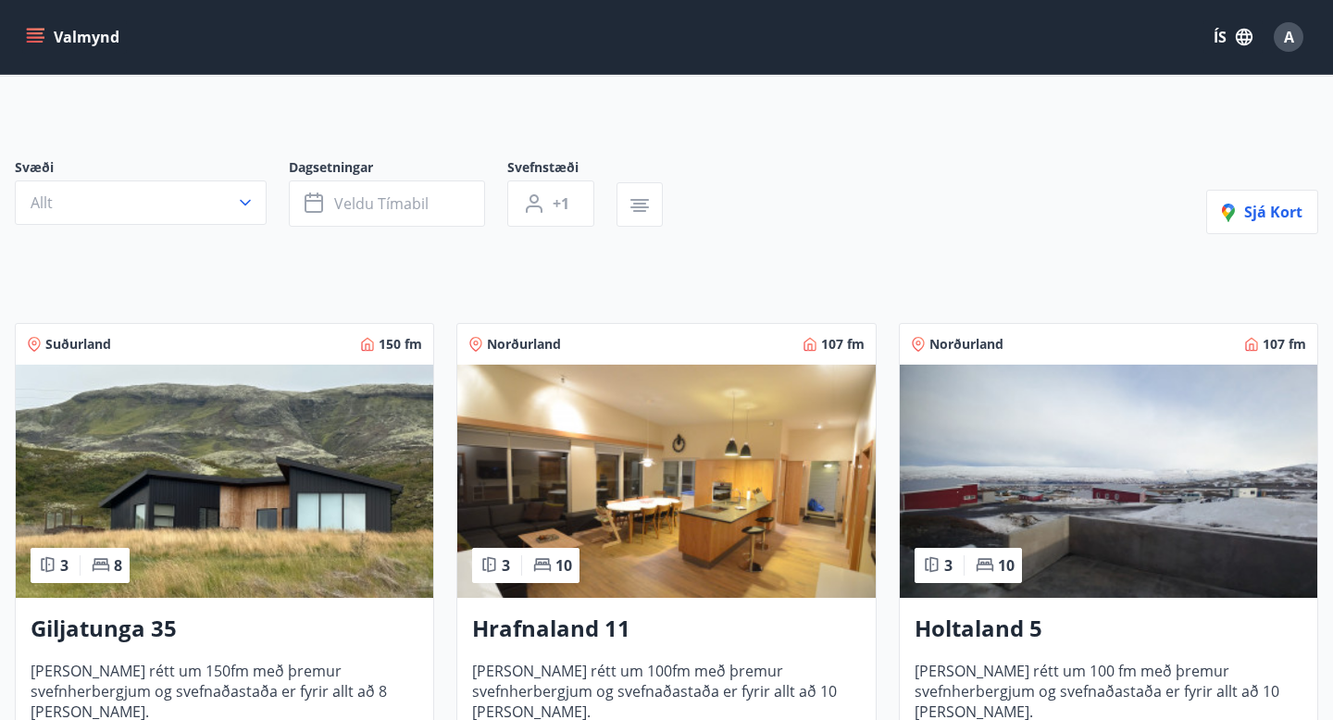
click at [219, 472] on img at bounding box center [224, 481] width 417 height 233
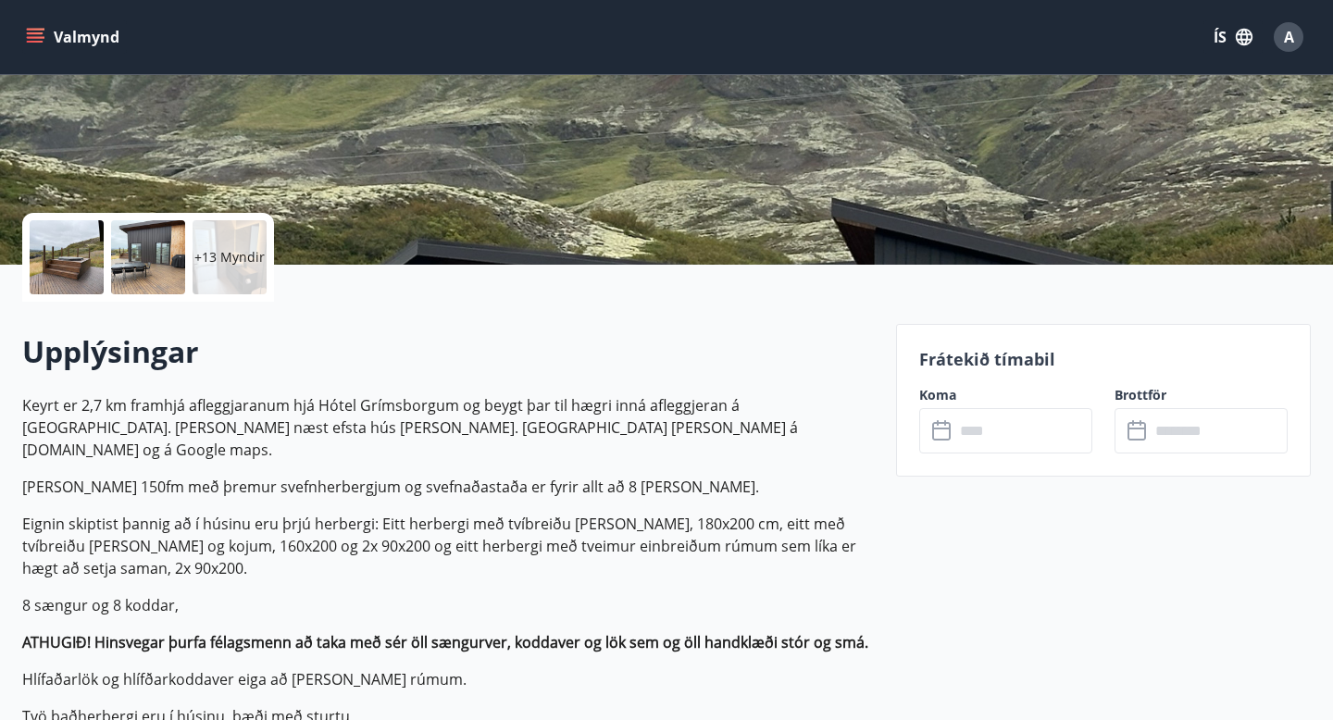
scroll to position [331, 0]
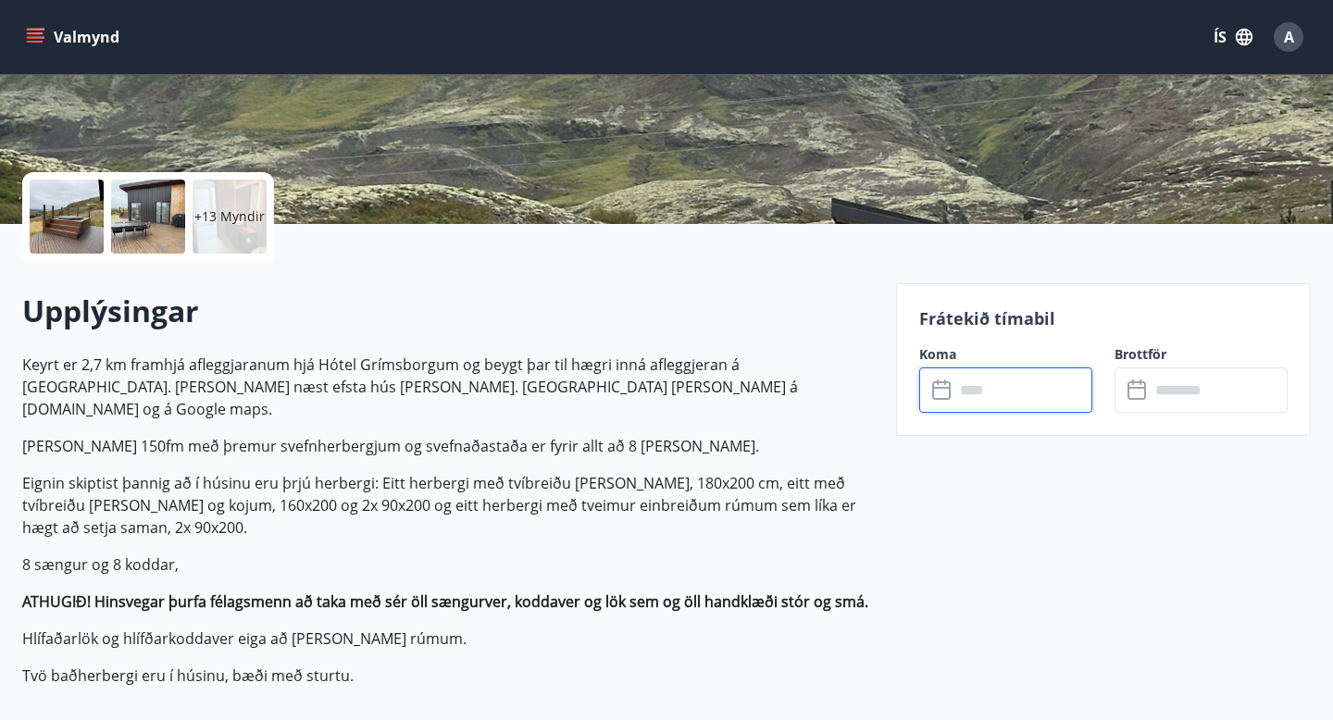
click at [988, 375] on input "text" at bounding box center [1023, 389] width 138 height 45
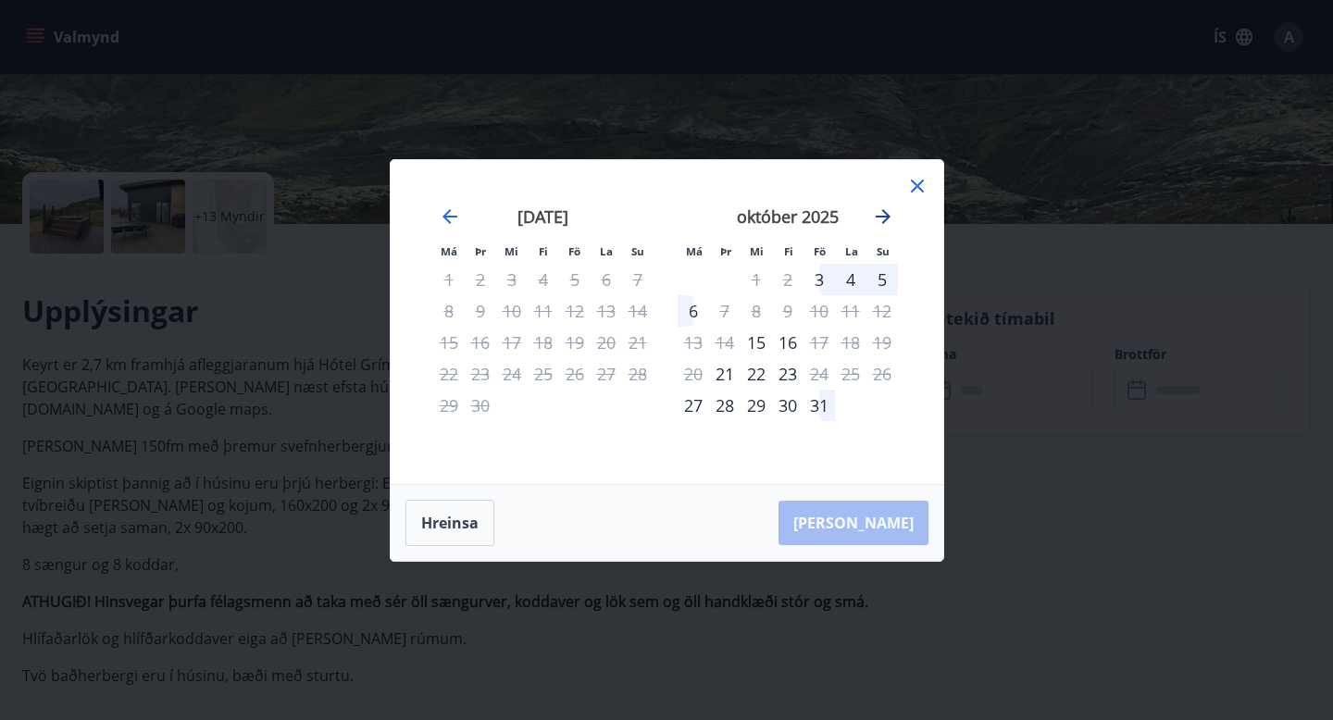
click at [883, 210] on icon "Move forward to switch to the next month." at bounding box center [883, 216] width 15 height 15
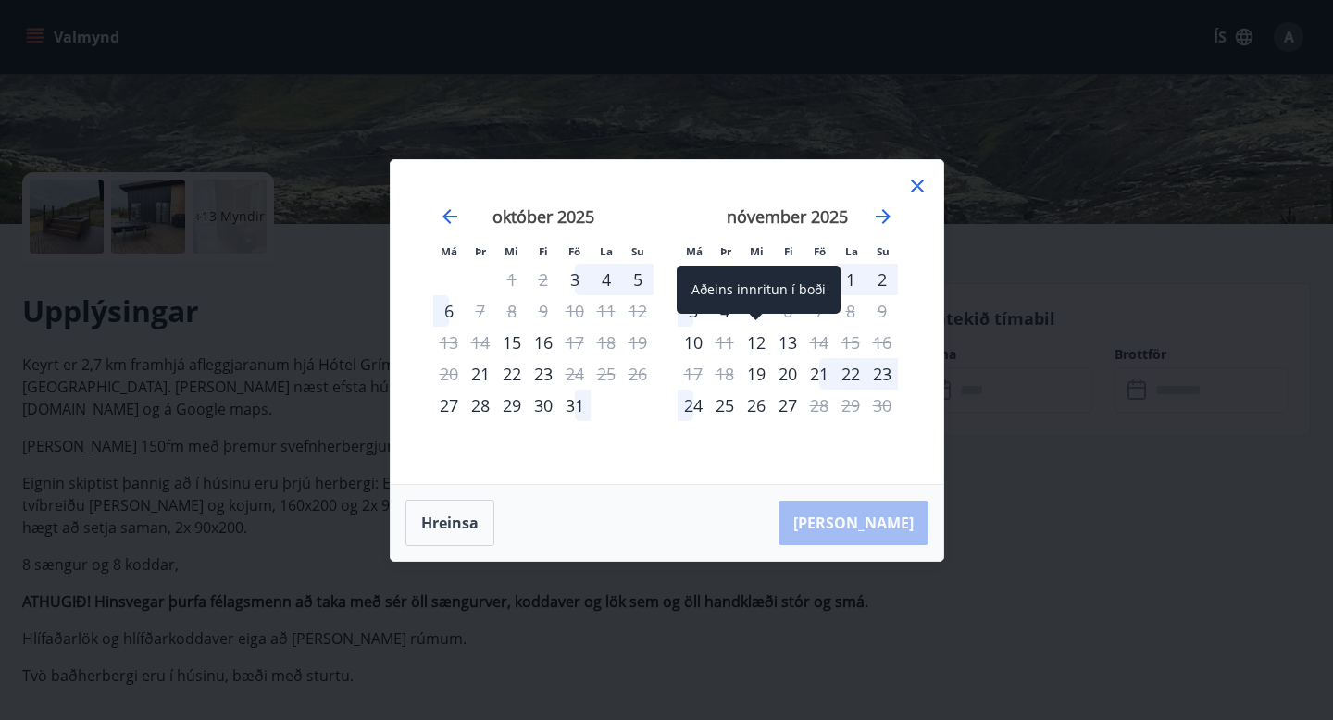
click at [762, 336] on div "12" at bounding box center [755, 342] width 31 height 31
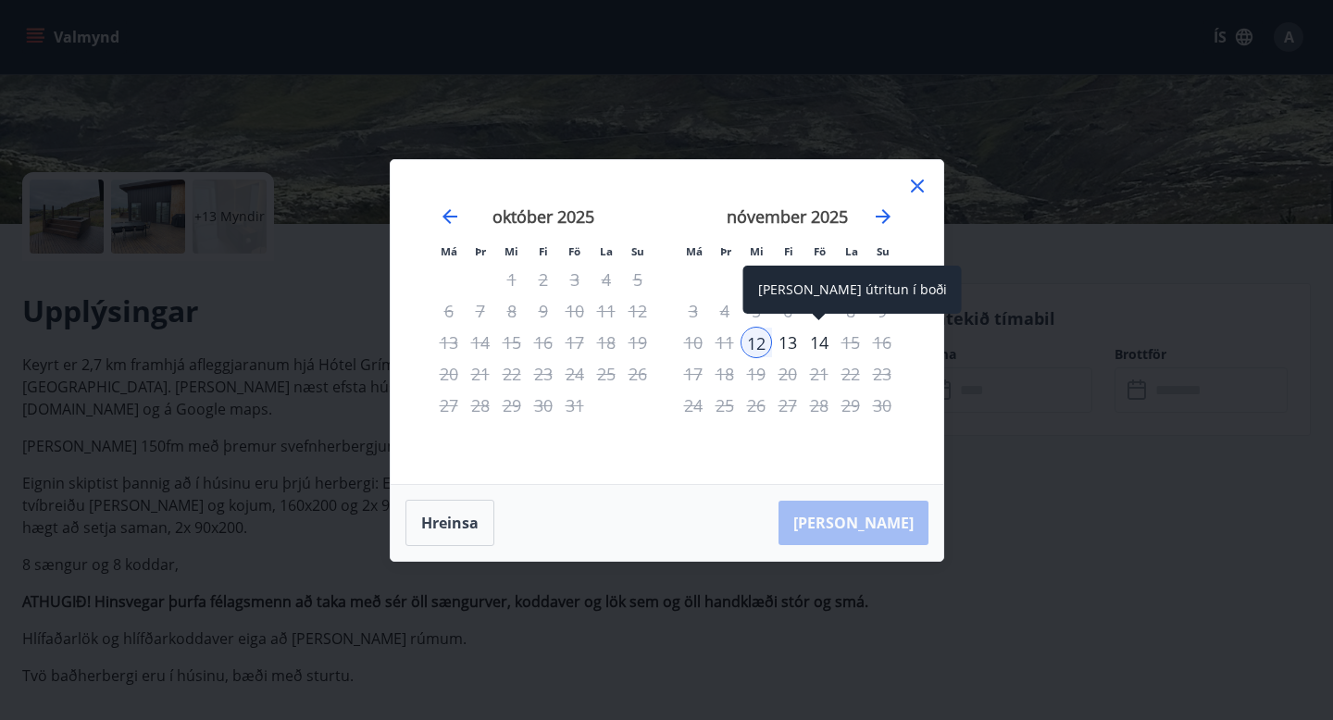
click at [822, 338] on div "14" at bounding box center [818, 342] width 31 height 31
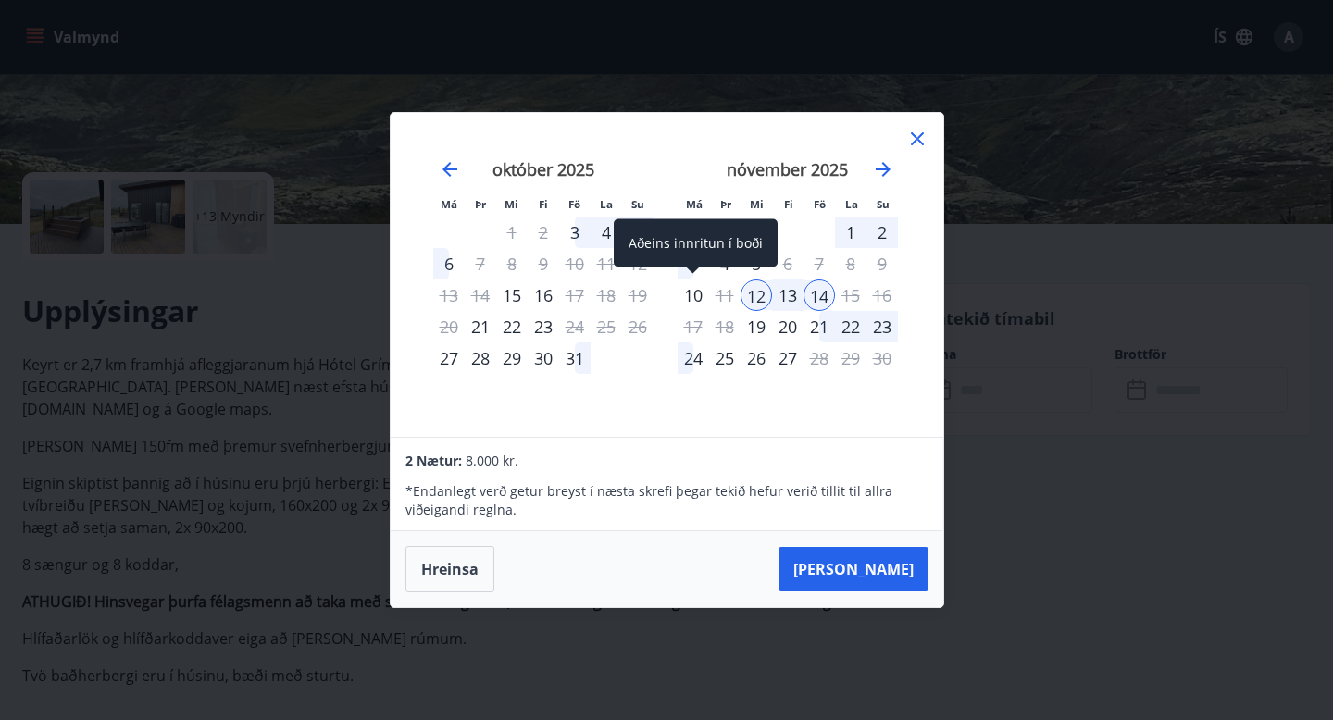
click at [694, 301] on div "10" at bounding box center [692, 295] width 31 height 31
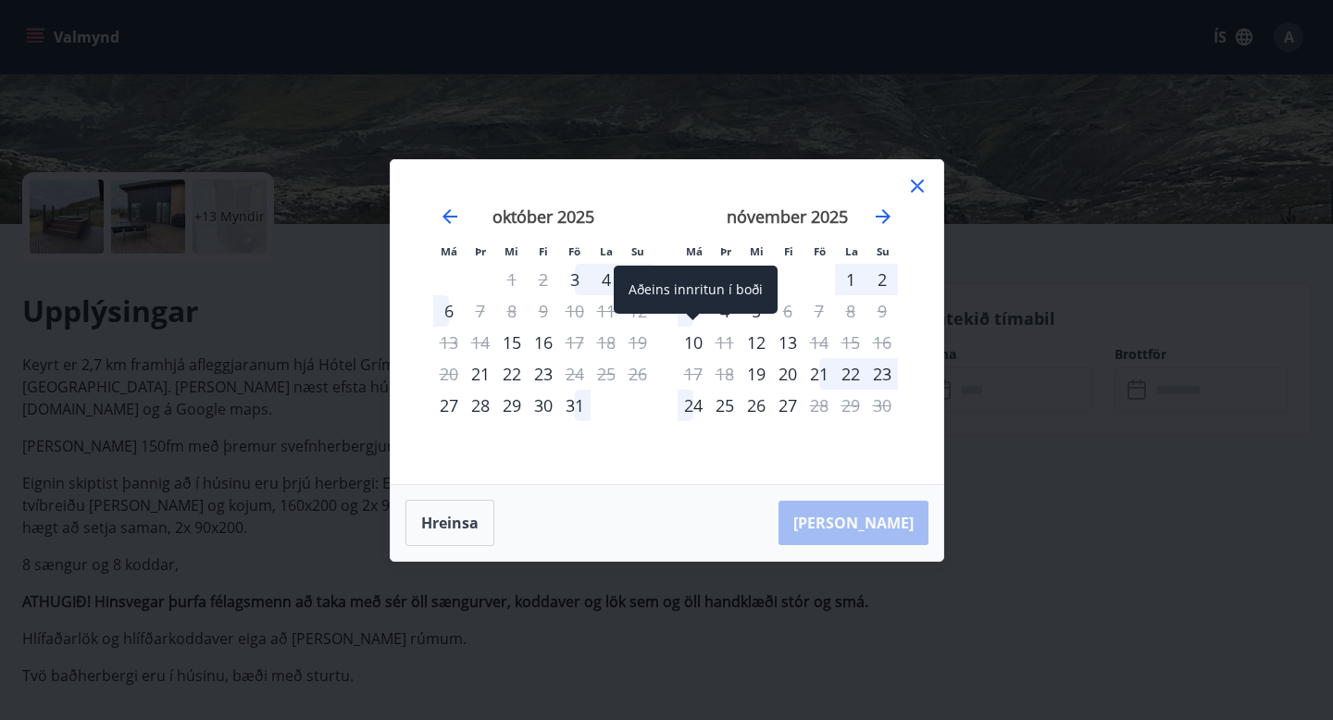
click at [695, 341] on div "10" at bounding box center [692, 342] width 31 height 31
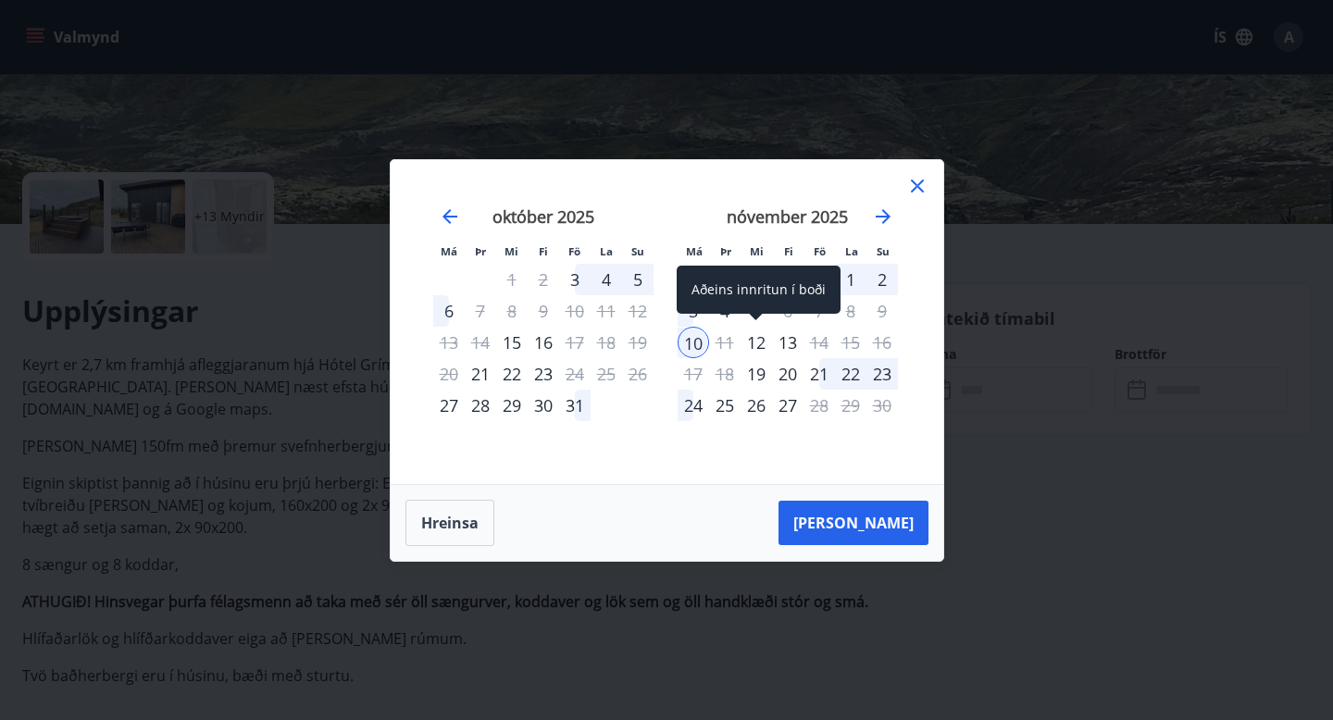
click at [761, 336] on div "12" at bounding box center [755, 342] width 31 height 31
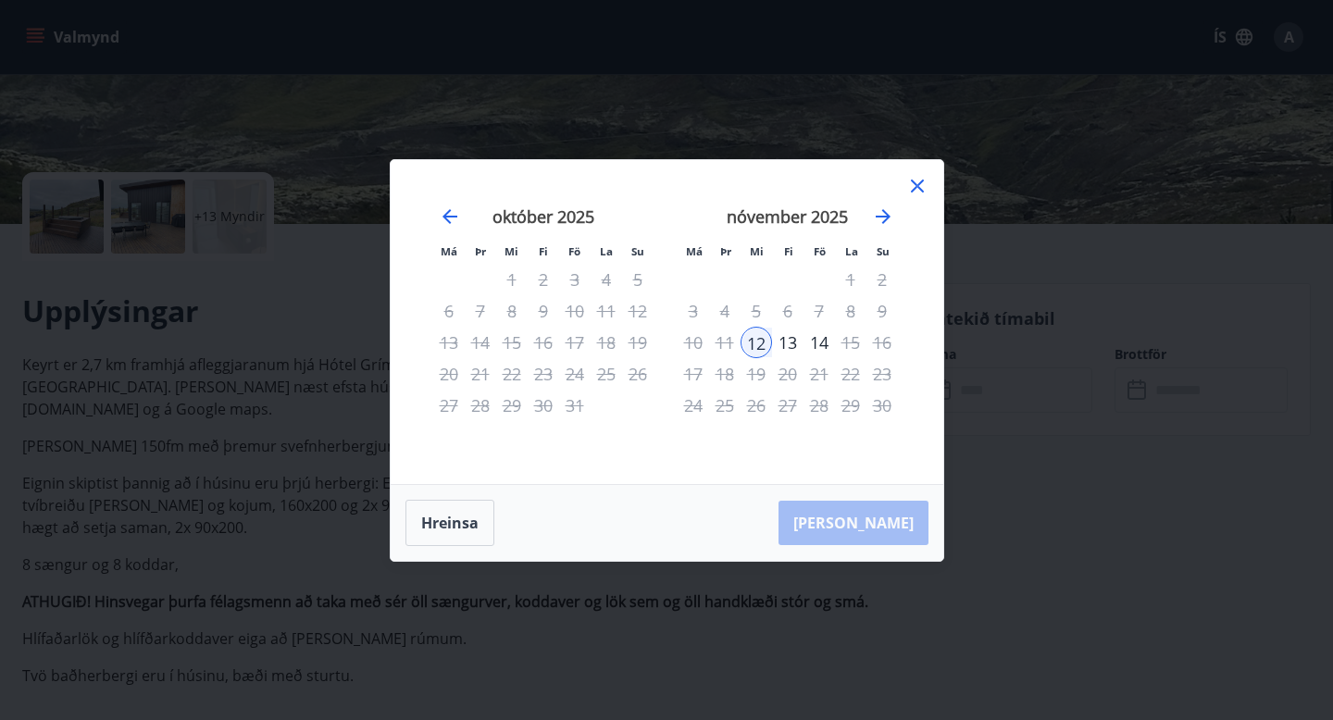
click at [910, 189] on icon at bounding box center [917, 186] width 22 height 22
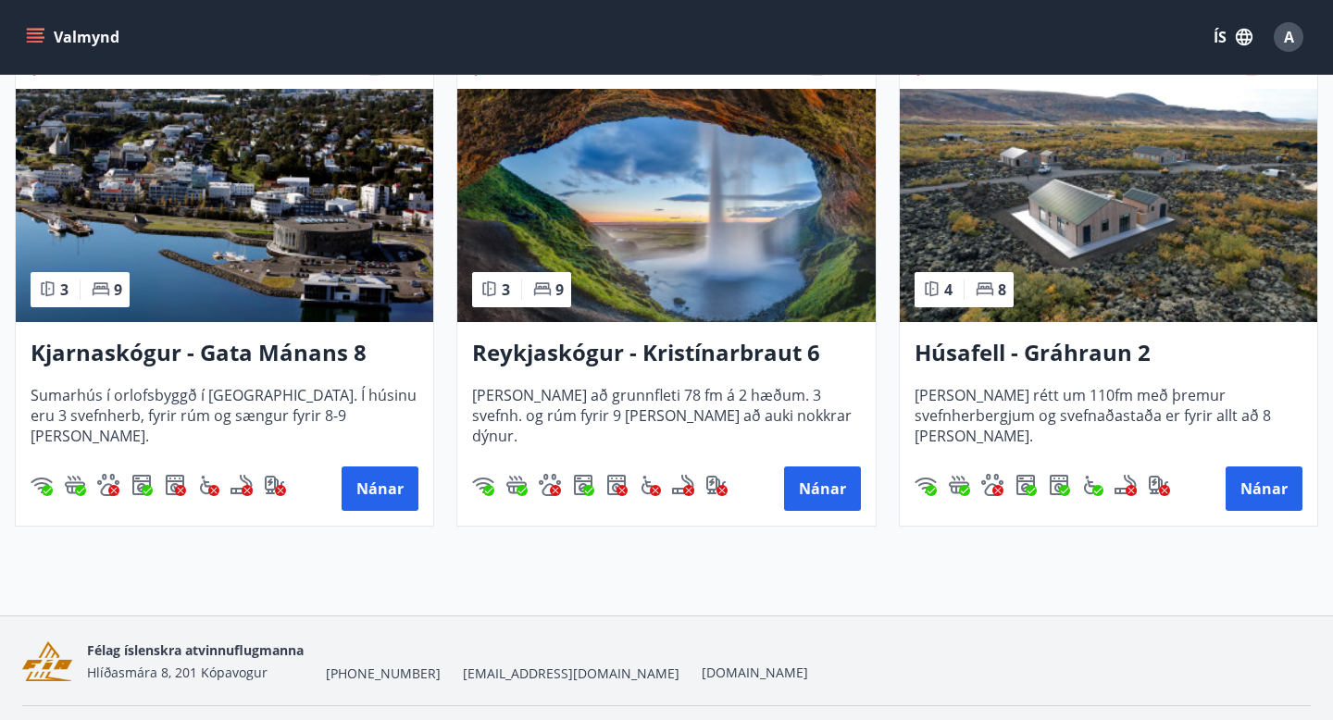
scroll to position [882, 0]
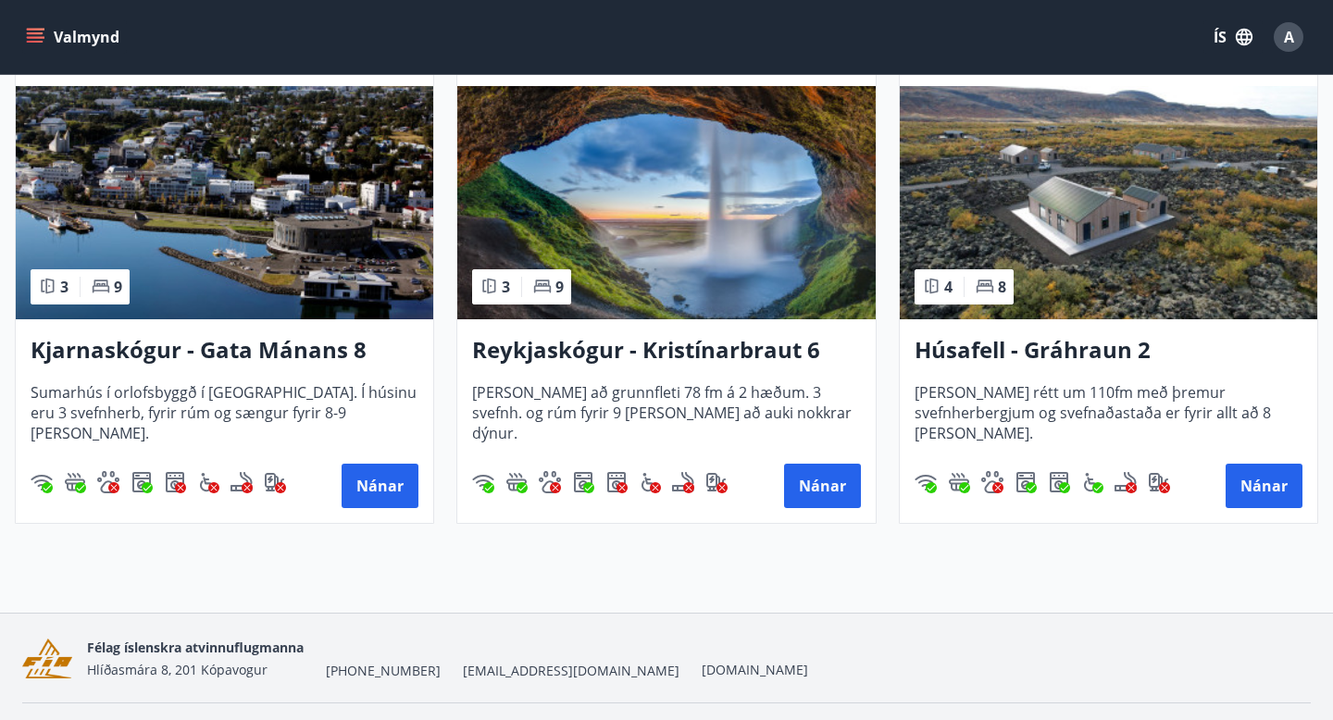
click at [1083, 207] on img at bounding box center [1108, 202] width 417 height 233
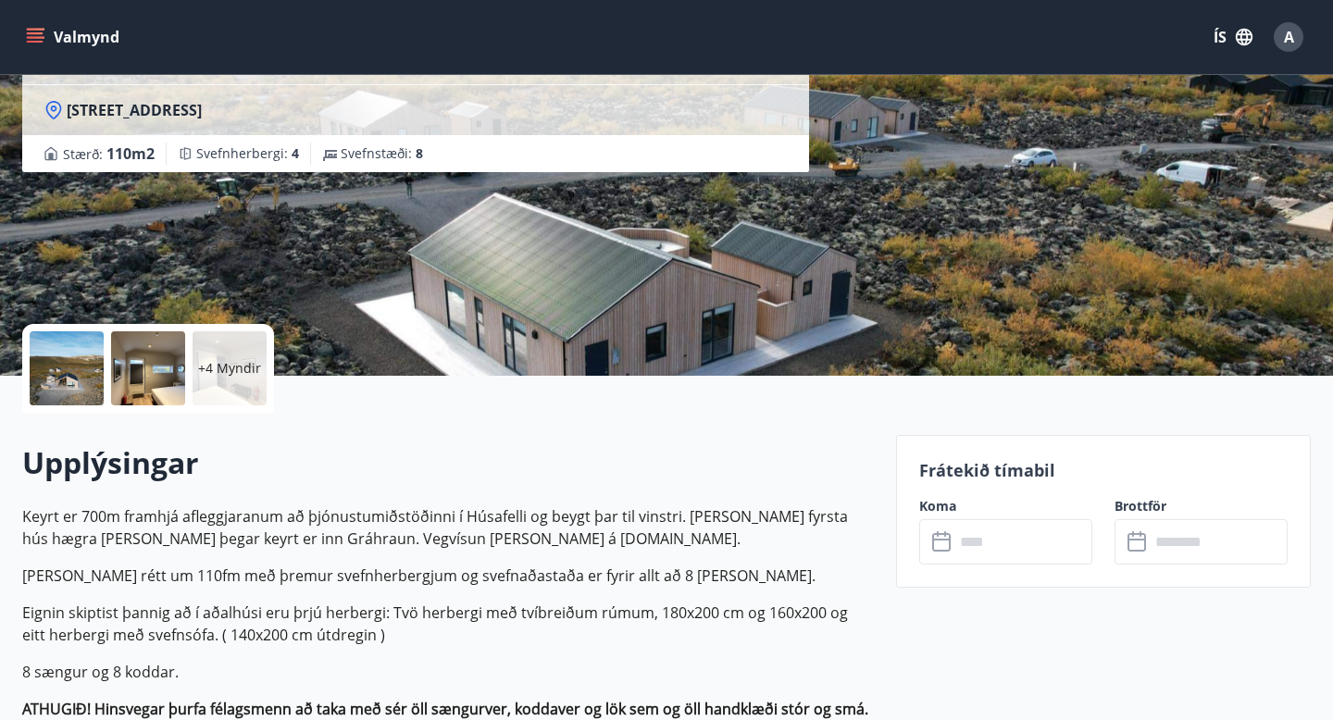
scroll to position [183, 0]
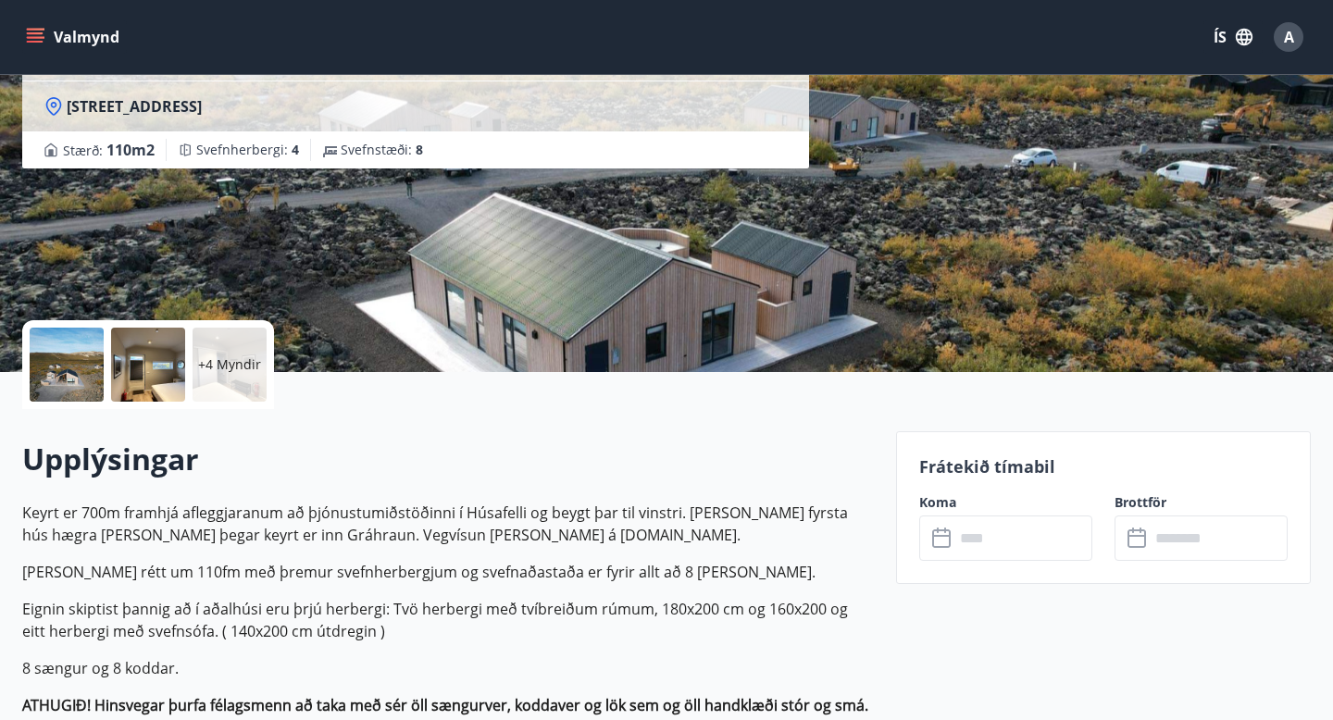
click at [1017, 541] on input "text" at bounding box center [1023, 538] width 138 height 45
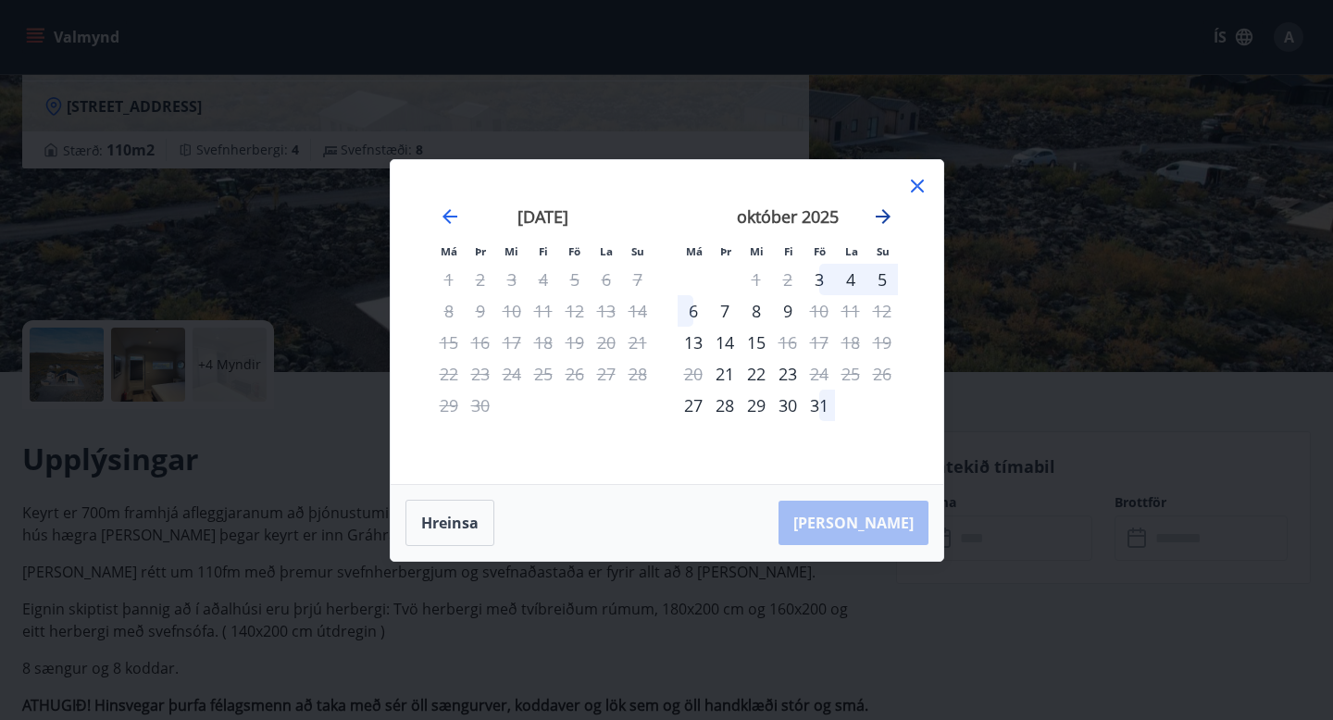
click at [889, 215] on icon "Move forward to switch to the next month." at bounding box center [883, 216] width 22 height 22
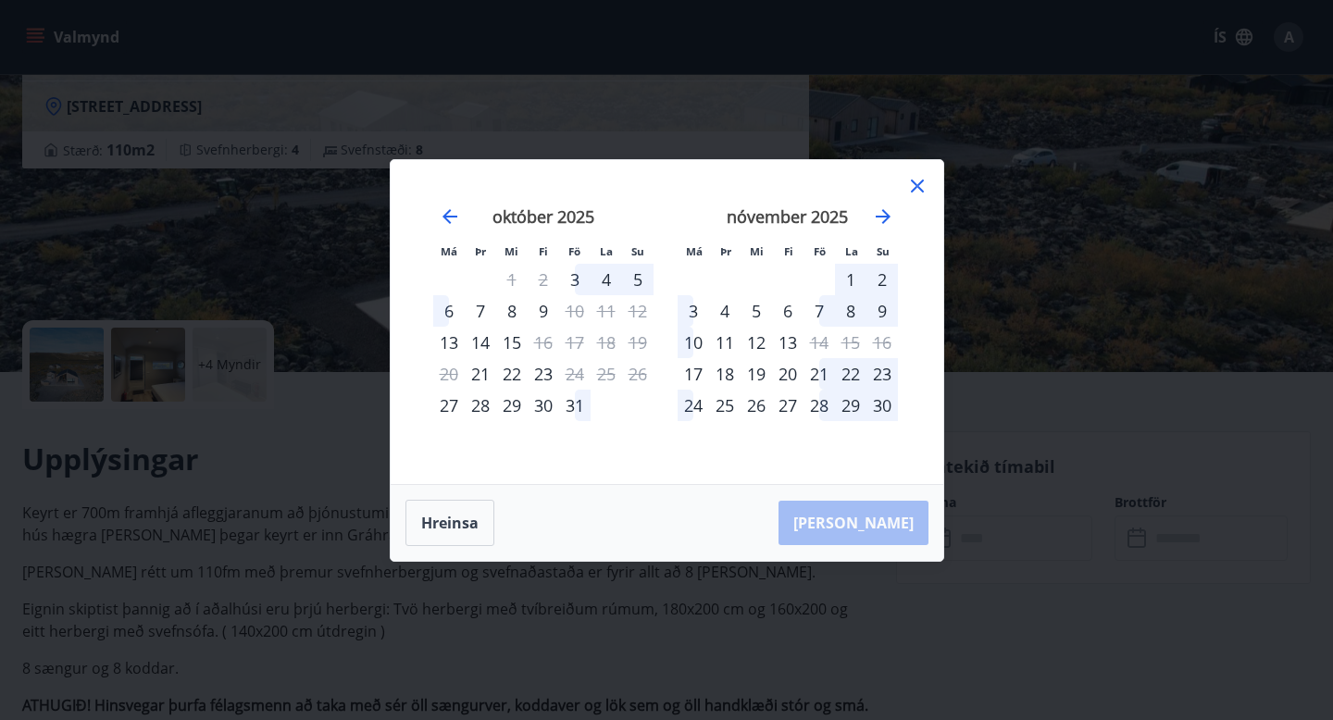
click at [698, 344] on div "10" at bounding box center [692, 342] width 31 height 31
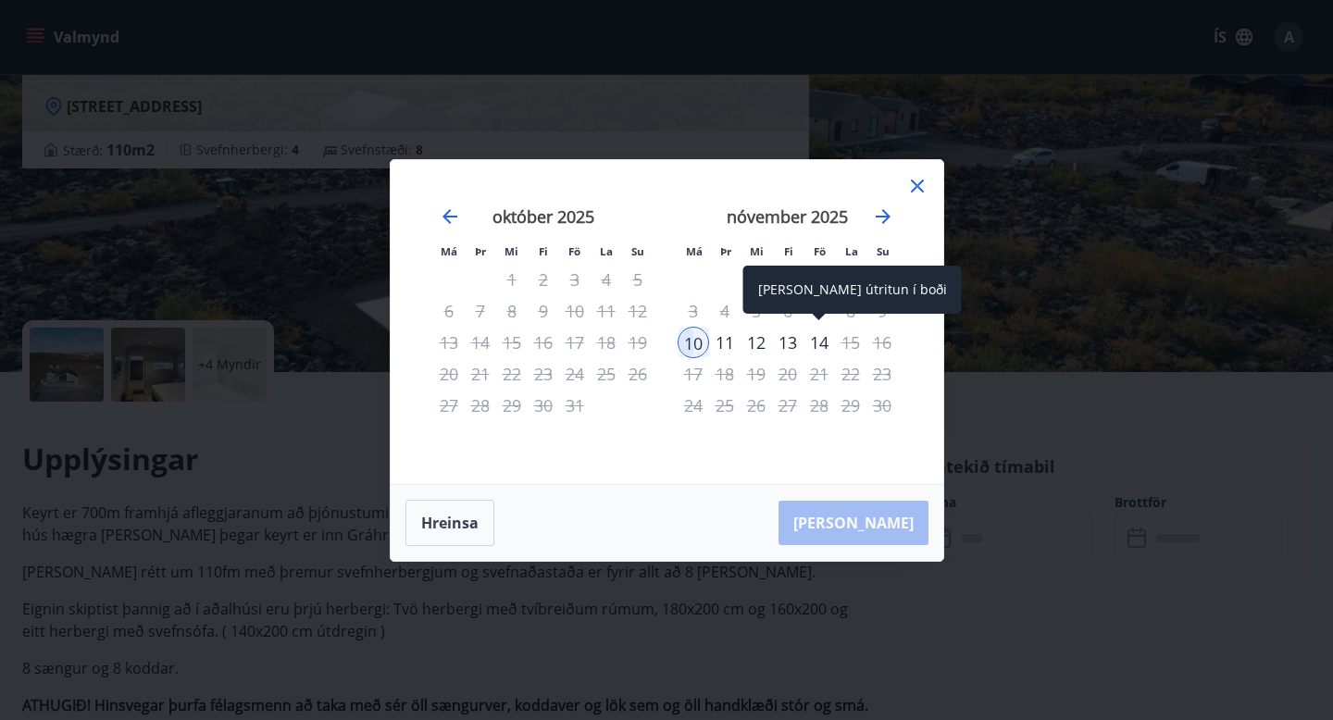
click at [825, 345] on div "14" at bounding box center [818, 342] width 31 height 31
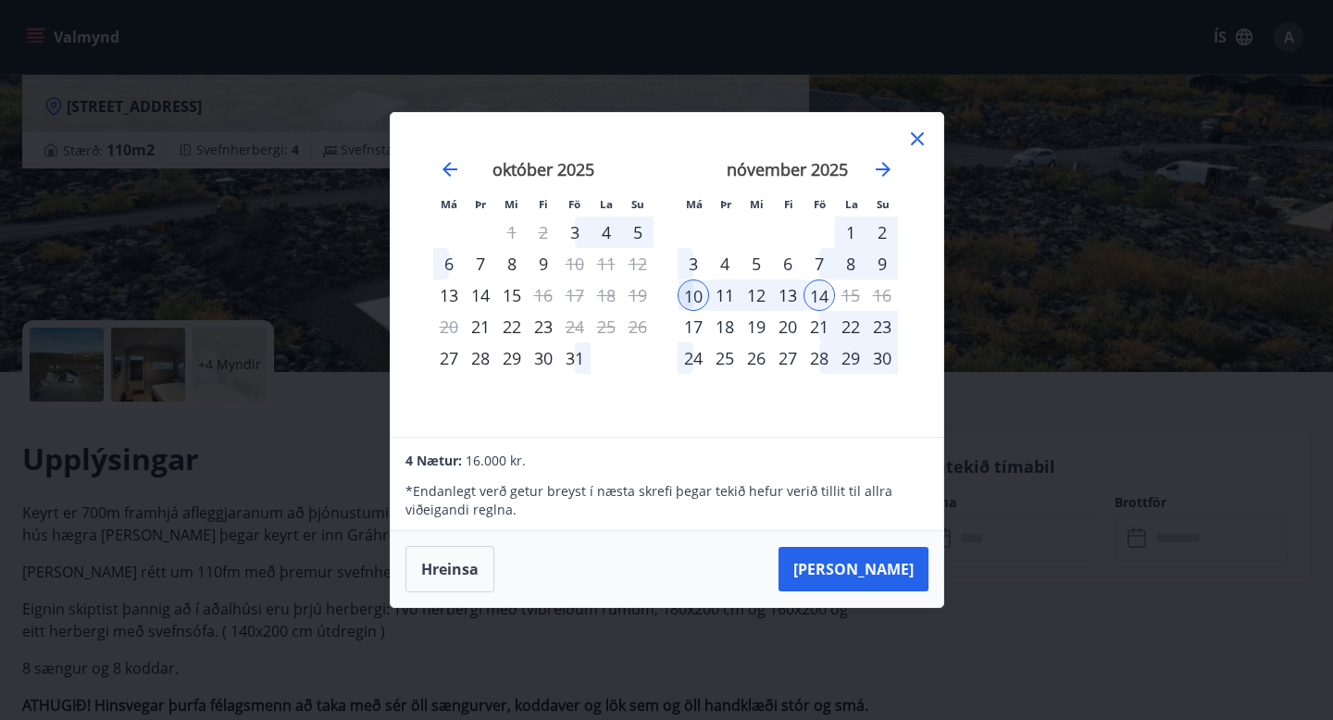
click at [876, 267] on div "9" at bounding box center [881, 263] width 31 height 31
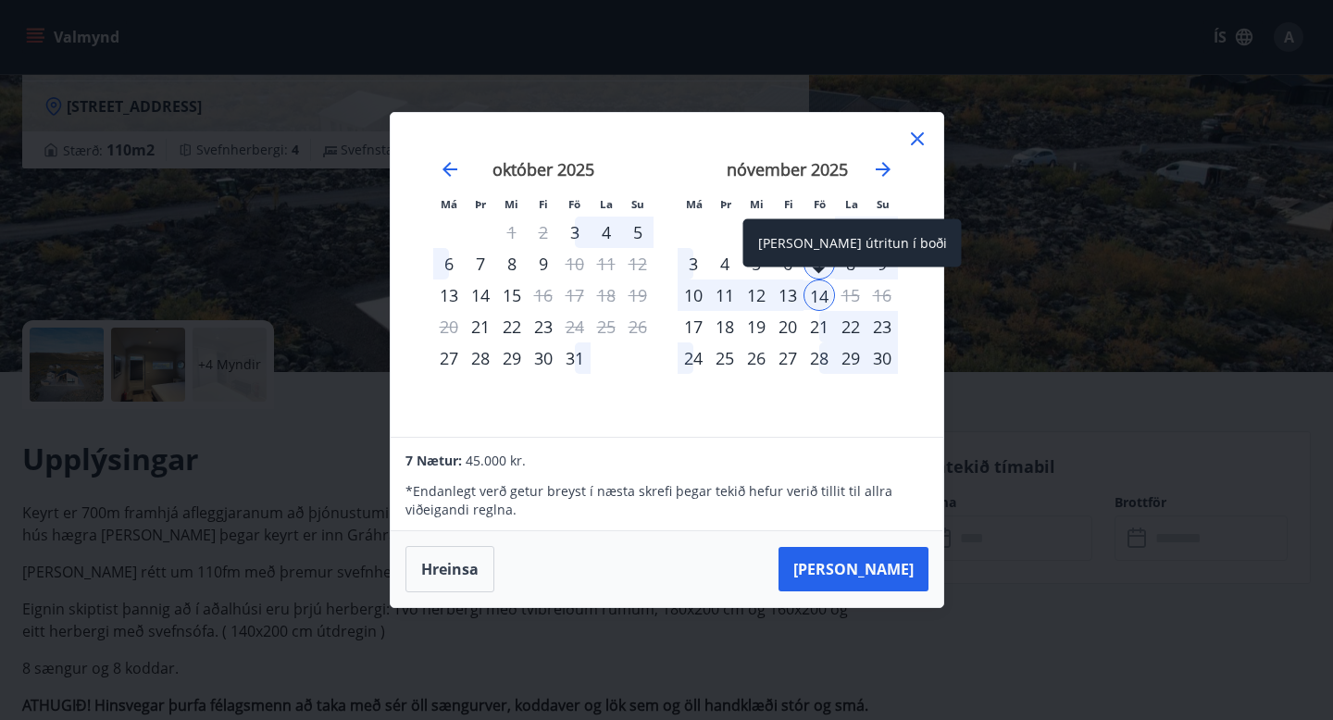
click at [820, 305] on div "14" at bounding box center [818, 295] width 31 height 31
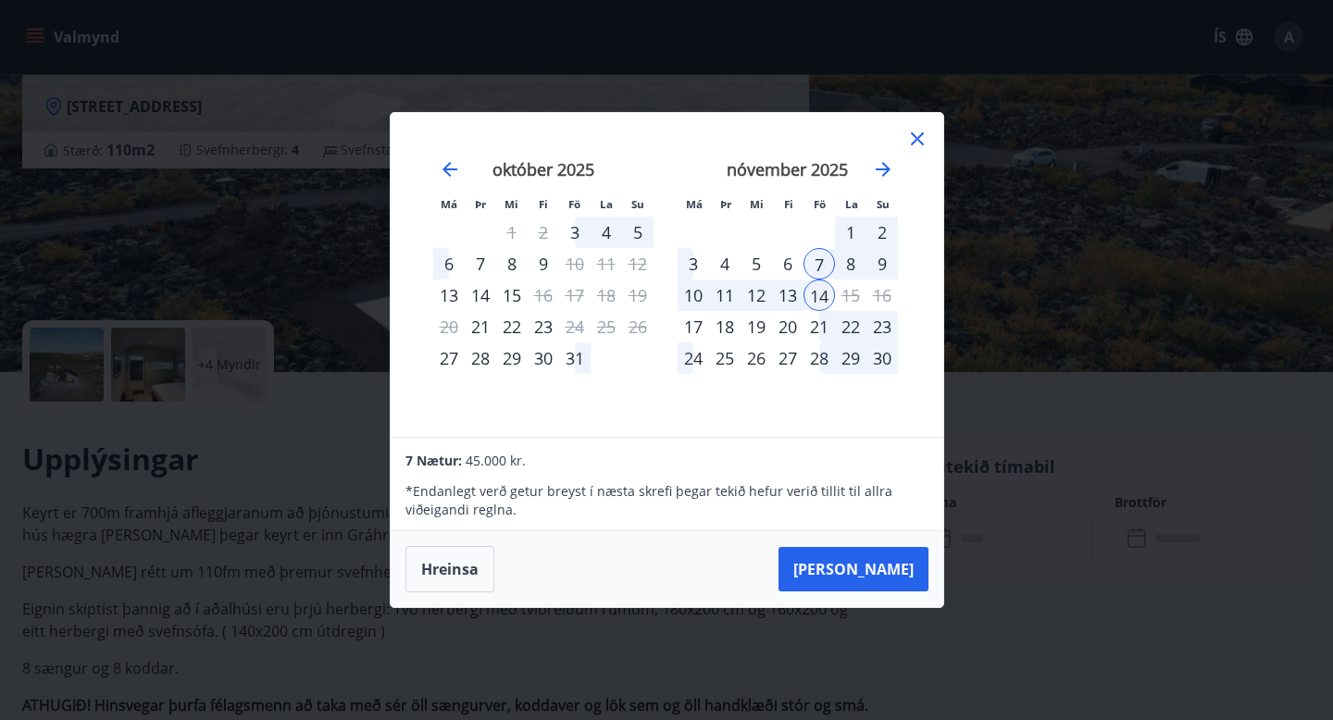
click at [705, 301] on div "10" at bounding box center [692, 295] width 31 height 31
drag, startPoint x: 705, startPoint y: 301, endPoint x: 782, endPoint y: 93, distance: 221.1
click at [765, 130] on div "Má Þr Mi Fi Fö La Su Má Þr Mi Fi Fö La Su [DATE] 1 2 3 4 5 6 7 8 9 10 11 12 13 …" at bounding box center [667, 275] width 553 height 324
drag, startPoint x: 782, startPoint y: 93, endPoint x: 901, endPoint y: 121, distance: 121.7
click at [795, 93] on div "Má Þr Mi Fi Fö La Su Má Þr Mi Fi Fö La Su [DATE] 1 2 3 4 5 6 7 8 9 10 11 12 13 …" at bounding box center [666, 360] width 1333 height 720
